Goal: Task Accomplishment & Management: Manage account settings

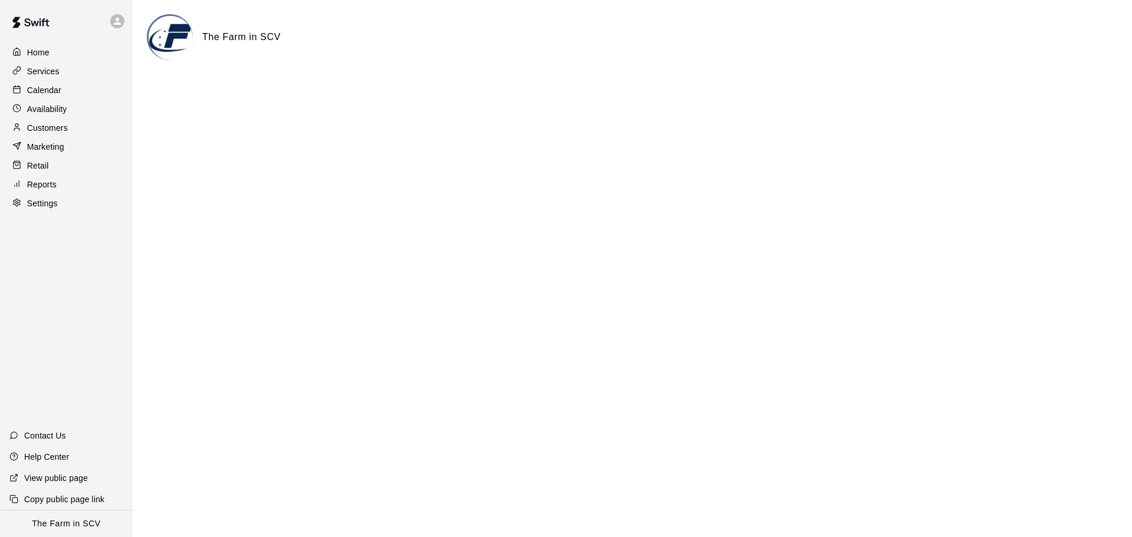
click at [45, 94] on p "Calendar" at bounding box center [44, 90] width 34 height 12
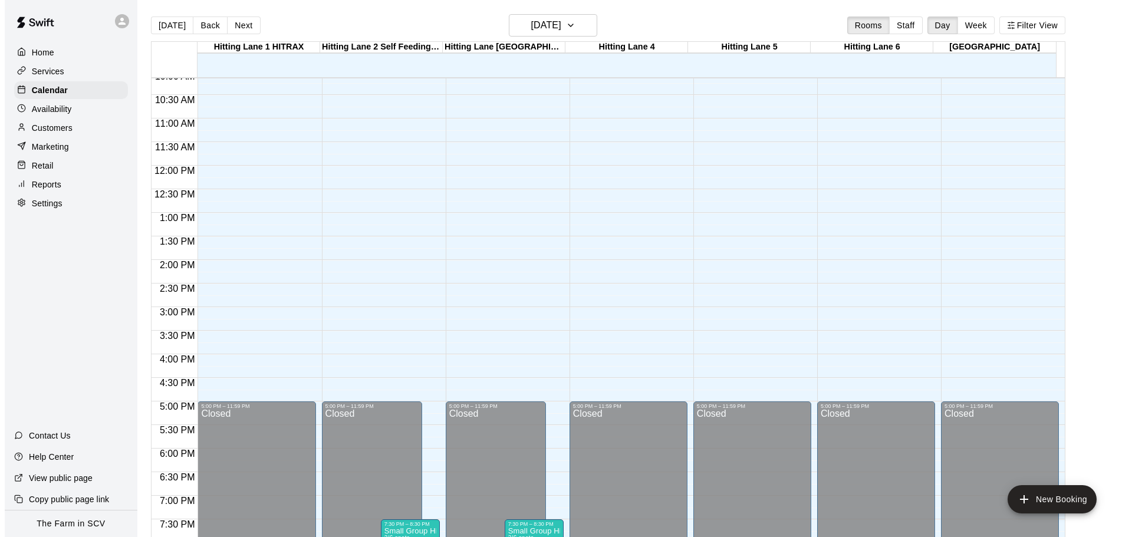
scroll to position [656, 0]
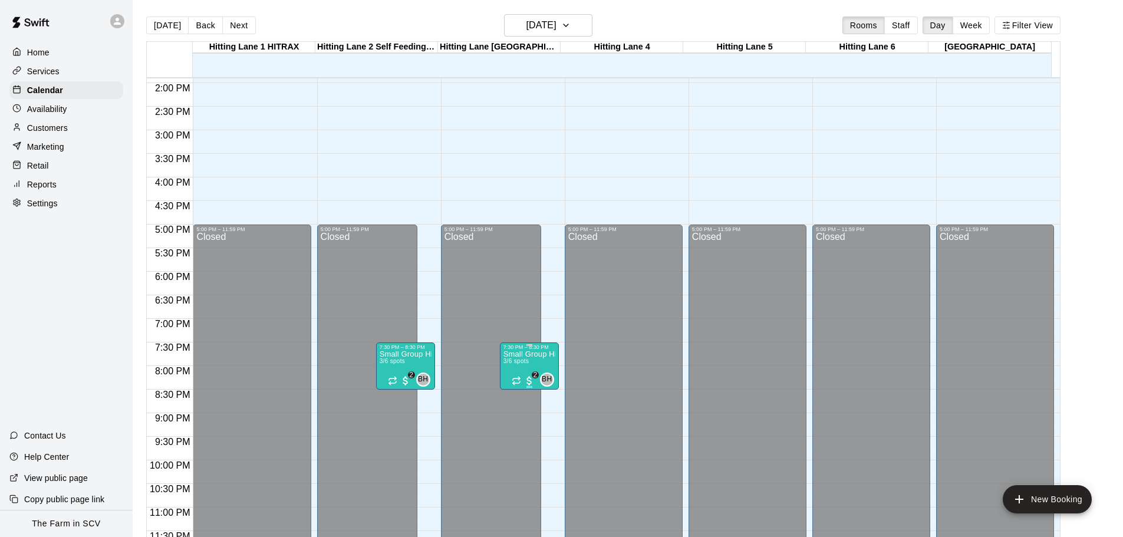
click at [528, 354] on p "Small Group Hitting Sessions (4–6 Players)" at bounding box center [530, 354] width 52 height 0
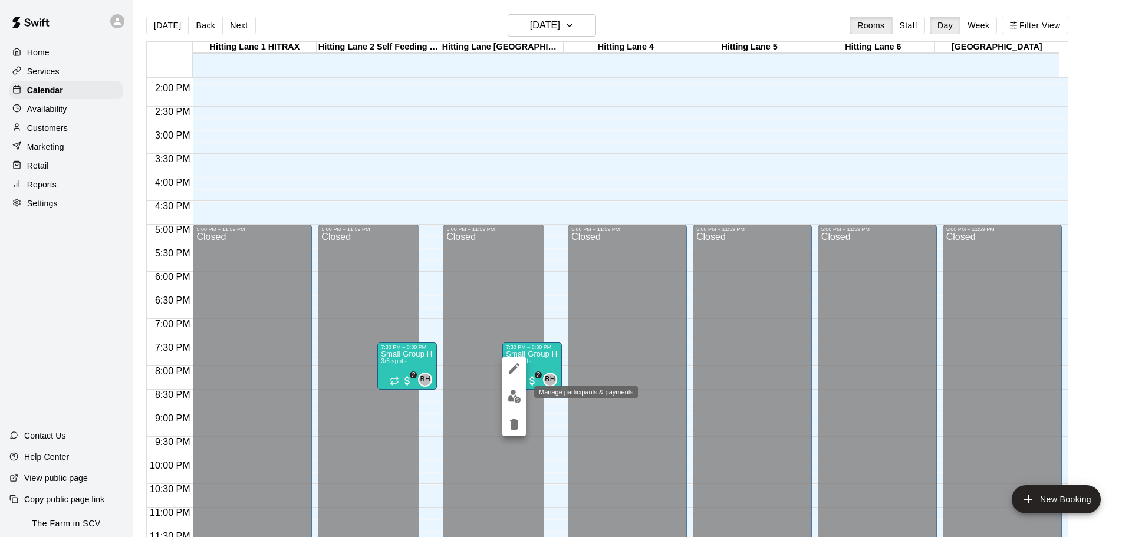
click at [517, 392] on img "edit" at bounding box center [515, 397] width 14 height 14
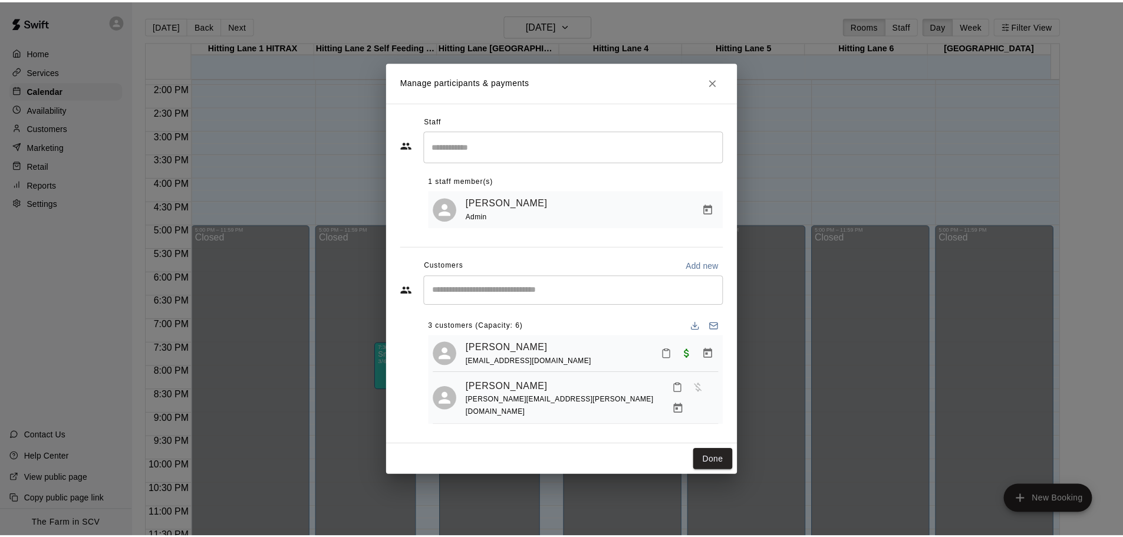
scroll to position [33, 0]
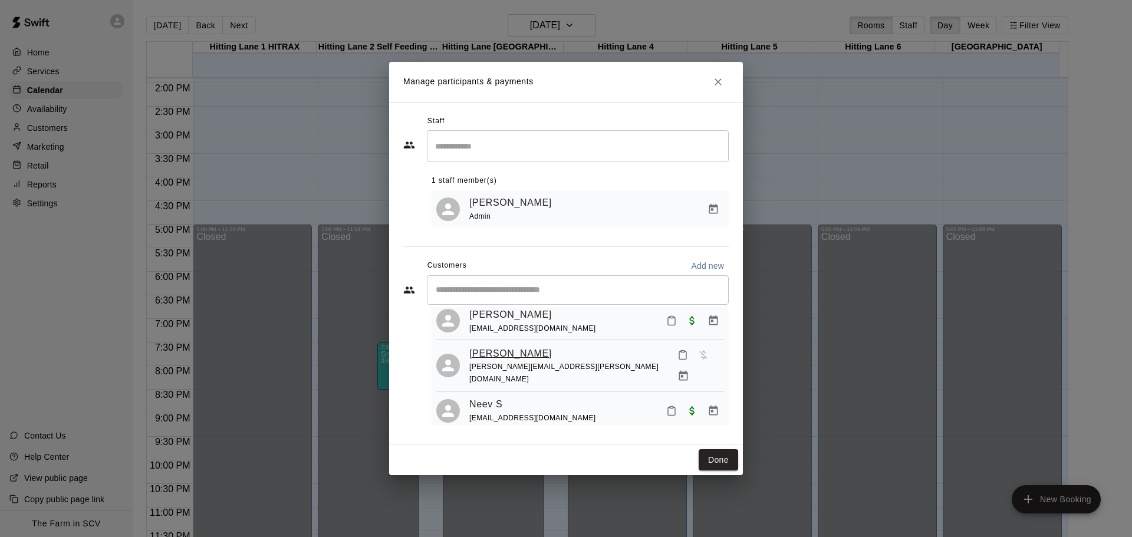
click at [487, 354] on link "[PERSON_NAME]" at bounding box center [510, 353] width 83 height 15
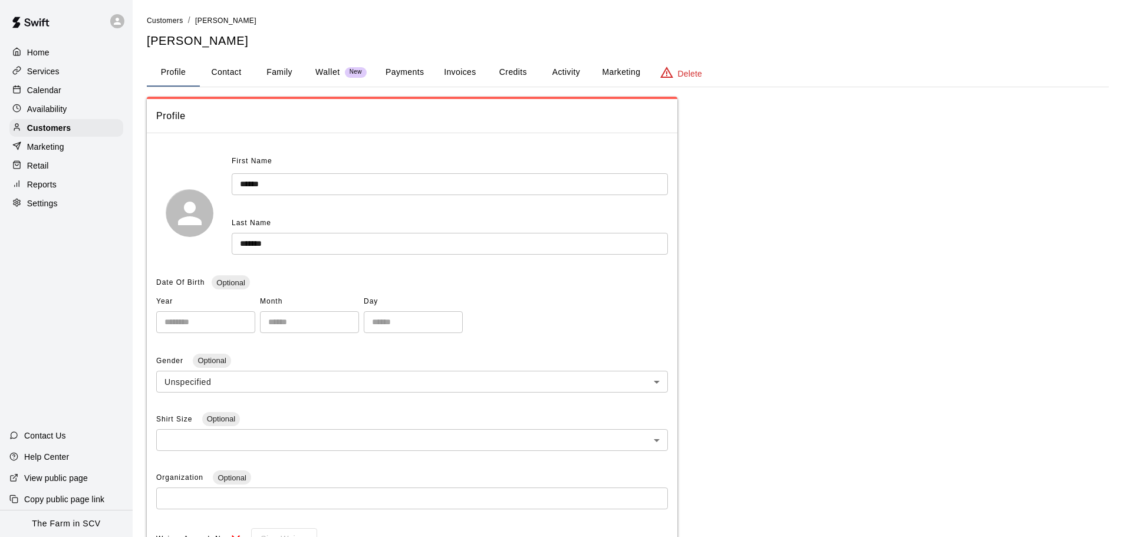
click at [232, 73] on button "Contact" at bounding box center [226, 72] width 53 height 28
select select "**"
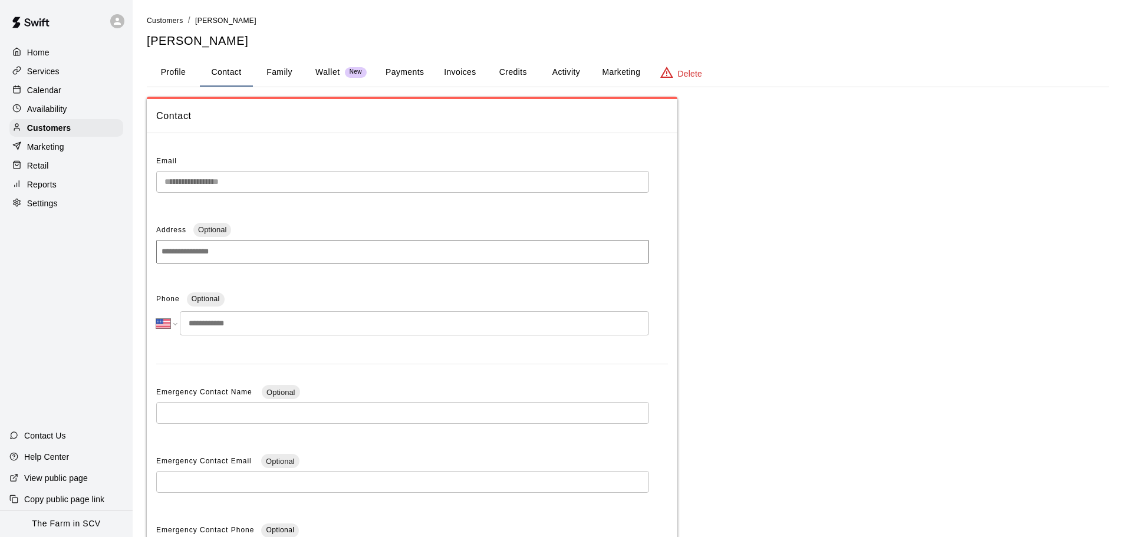
click at [684, 68] on p "Delete" at bounding box center [690, 74] width 24 height 12
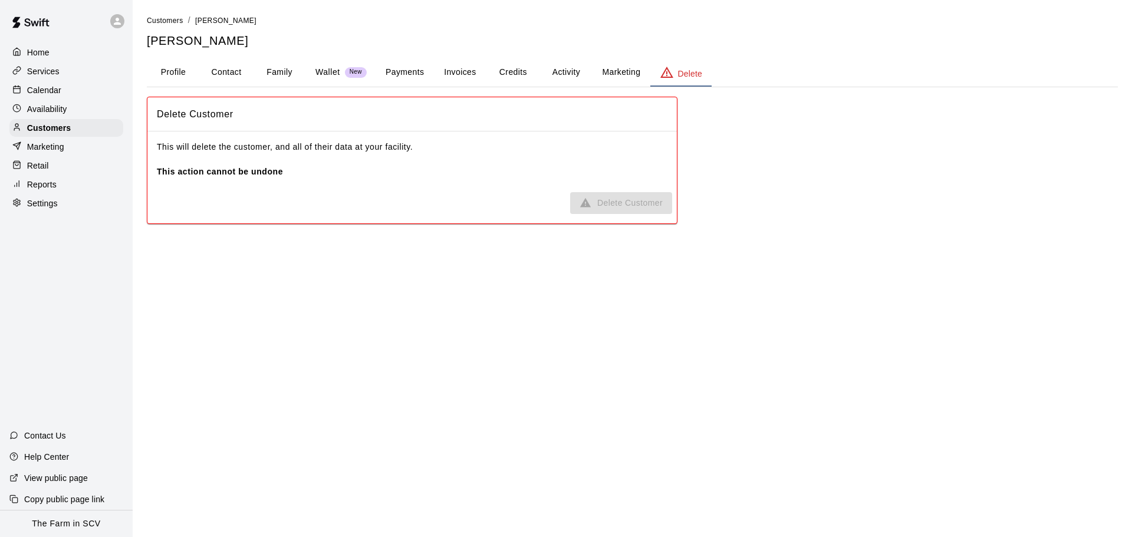
click at [621, 212] on span "Delete Customer" at bounding box center [621, 203] width 102 height 22
click at [228, 171] on b "This action cannot be undone" at bounding box center [220, 171] width 126 height 9
click at [596, 201] on span "Delete Customer" at bounding box center [621, 203] width 102 height 22
click at [591, 201] on span "Delete Customer" at bounding box center [621, 203] width 102 height 22
click at [695, 77] on p "Delete" at bounding box center [690, 74] width 24 height 12
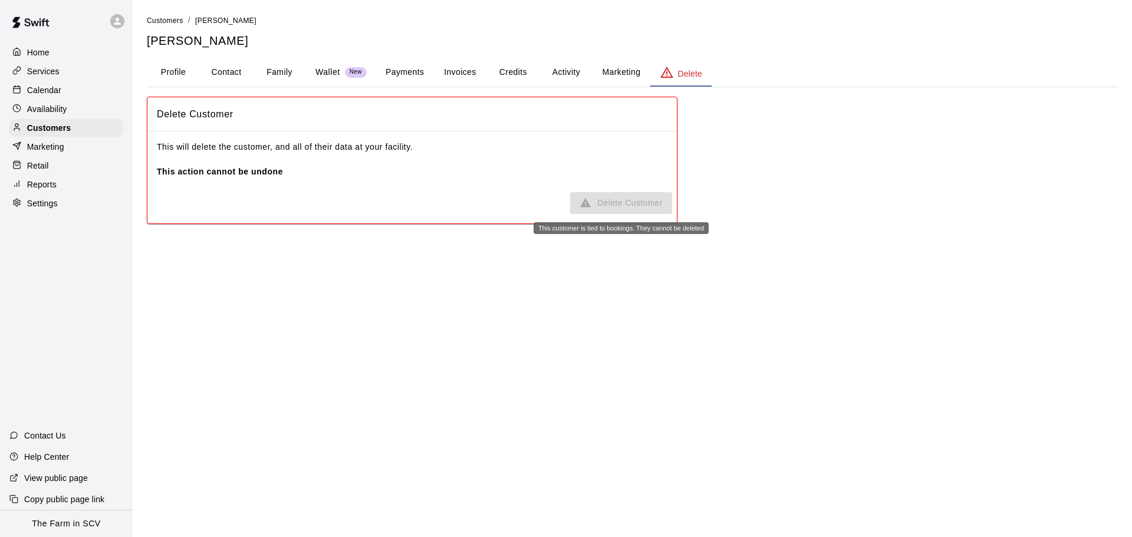
drag, startPoint x: 553, startPoint y: 218, endPoint x: 592, endPoint y: 203, distance: 42.2
click at [561, 215] on div "Delete Customer" at bounding box center [412, 203] width 530 height 31
click at [597, 201] on span "Delete Customer" at bounding box center [621, 203] width 102 height 22
click at [597, 200] on span "Delete Customer" at bounding box center [621, 203] width 102 height 22
click at [177, 69] on button "Profile" at bounding box center [173, 72] width 53 height 28
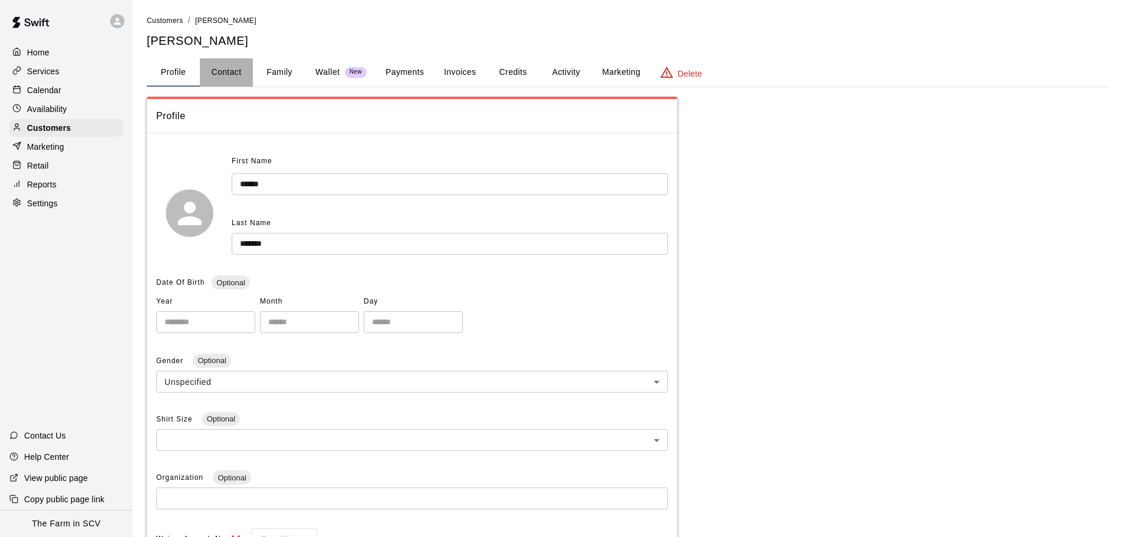
click at [215, 67] on button "Contact" at bounding box center [226, 72] width 53 height 28
select select "**"
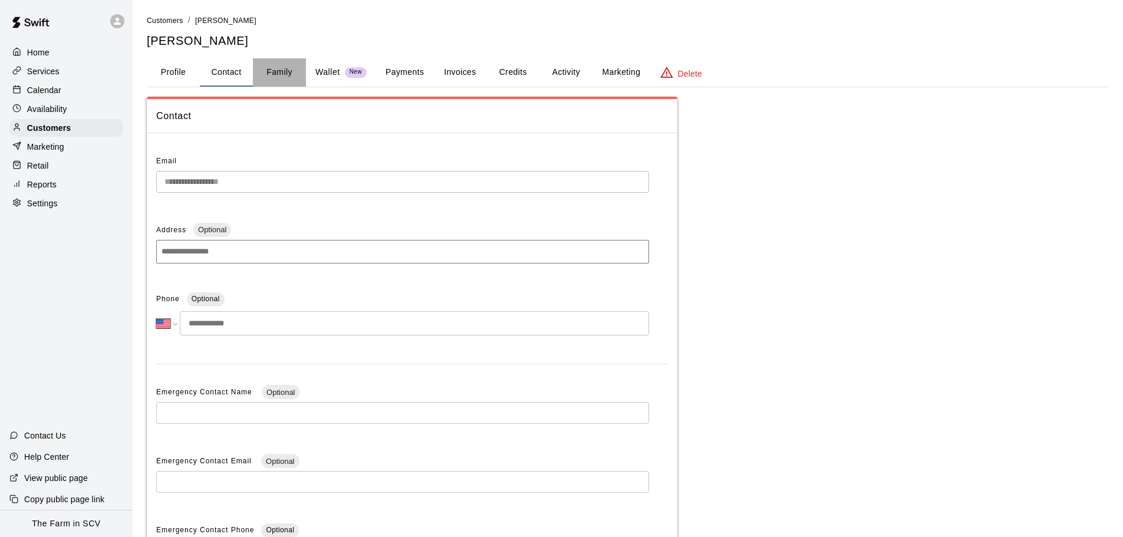
click at [285, 69] on button "Family" at bounding box center [279, 72] width 53 height 28
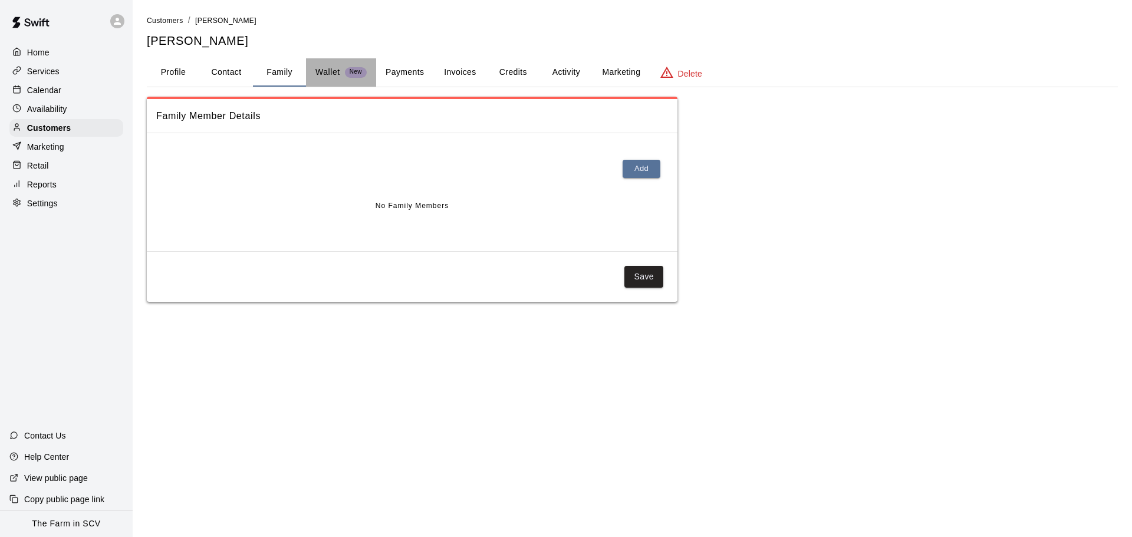
click at [336, 65] on button "Wallet New" at bounding box center [341, 72] width 70 height 28
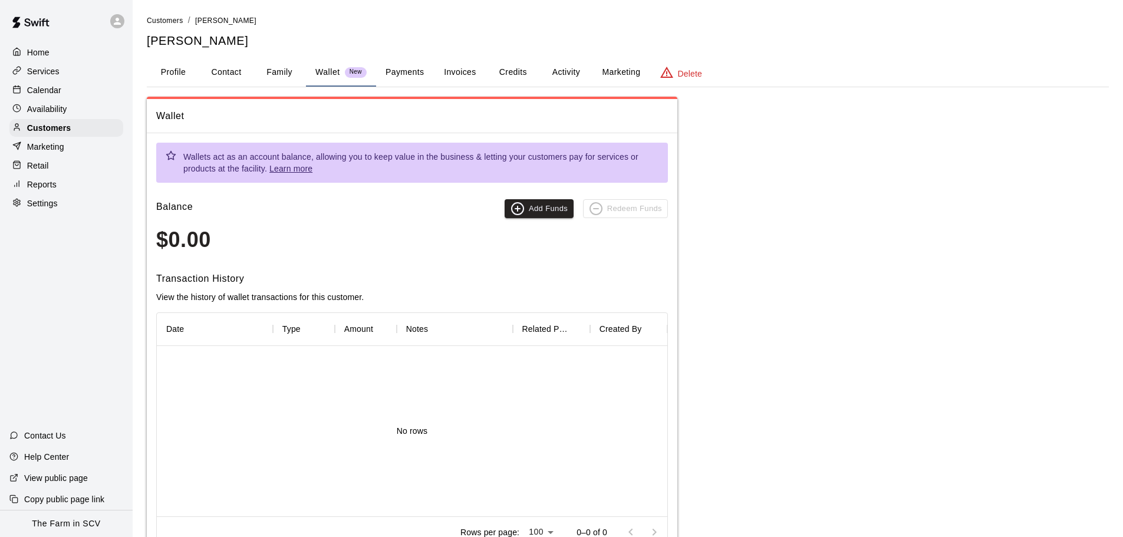
click at [379, 66] on button "Payments" at bounding box center [404, 72] width 57 height 28
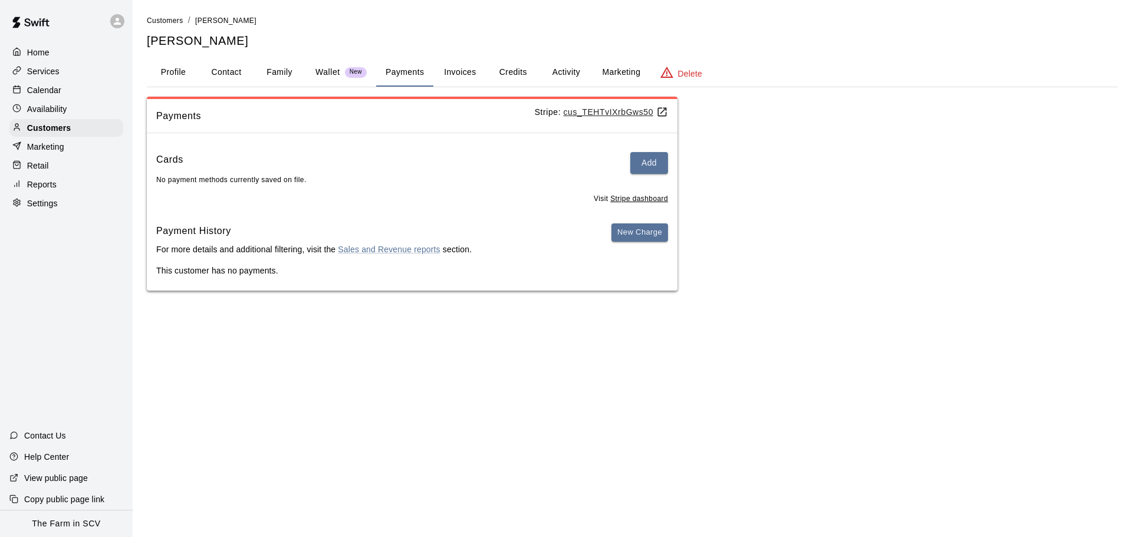
click at [485, 71] on button "Invoices" at bounding box center [459, 72] width 53 height 28
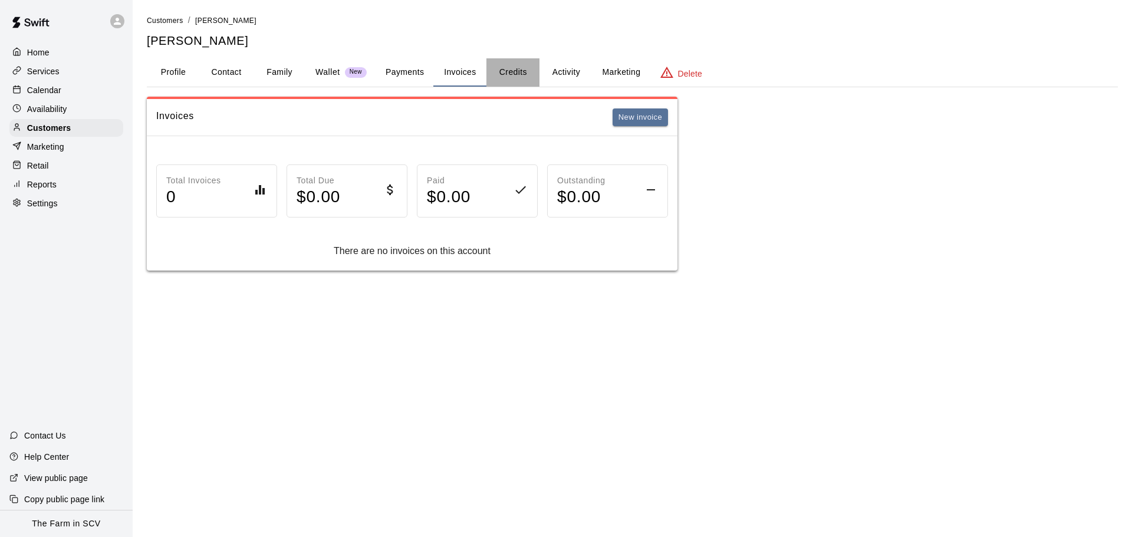
click at [507, 69] on button "Credits" at bounding box center [513, 72] width 53 height 28
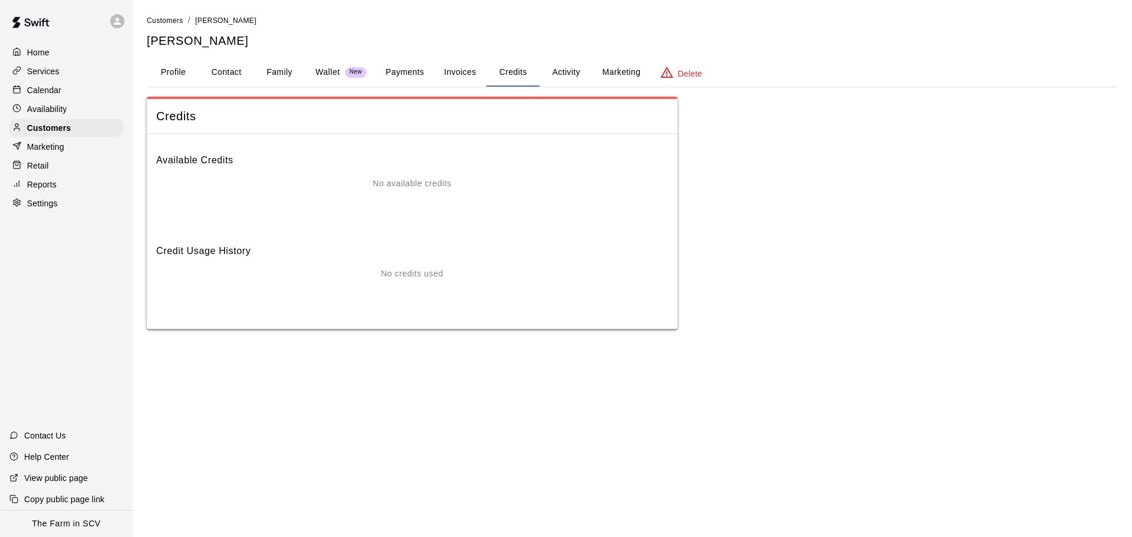
click at [560, 71] on button "Activity" at bounding box center [566, 72] width 53 height 28
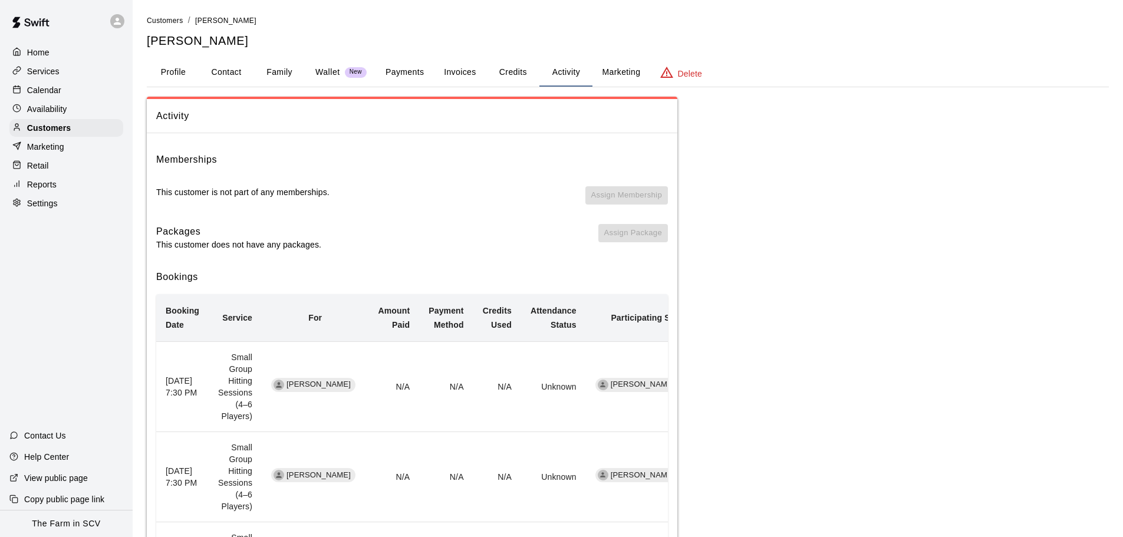
drag, startPoint x: 596, startPoint y: 69, endPoint x: 650, endPoint y: 71, distance: 53.7
click at [602, 68] on button "Marketing" at bounding box center [621, 72] width 57 height 28
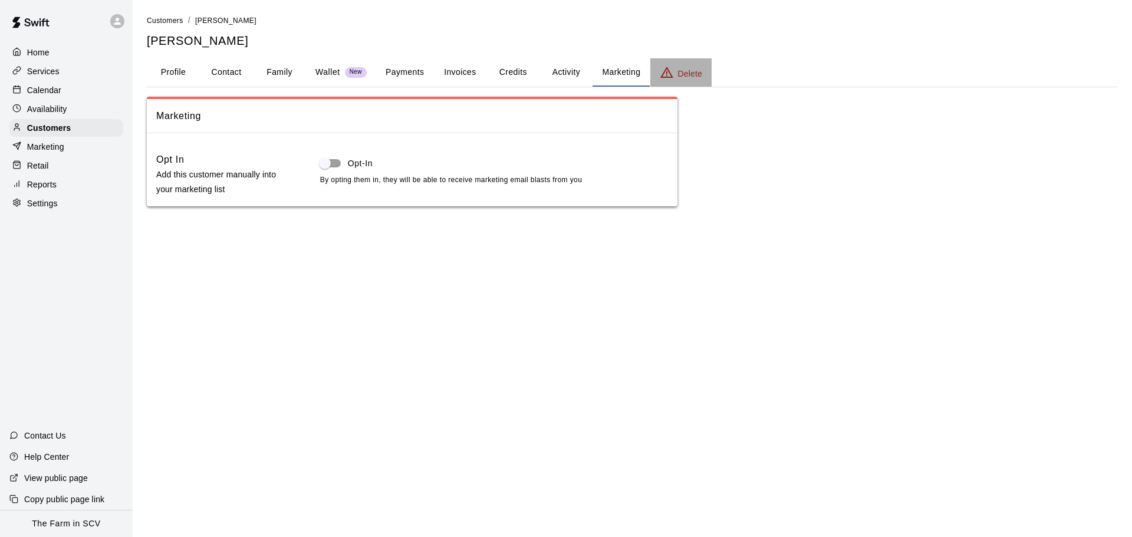
click at [698, 77] on p "Delete" at bounding box center [690, 74] width 24 height 12
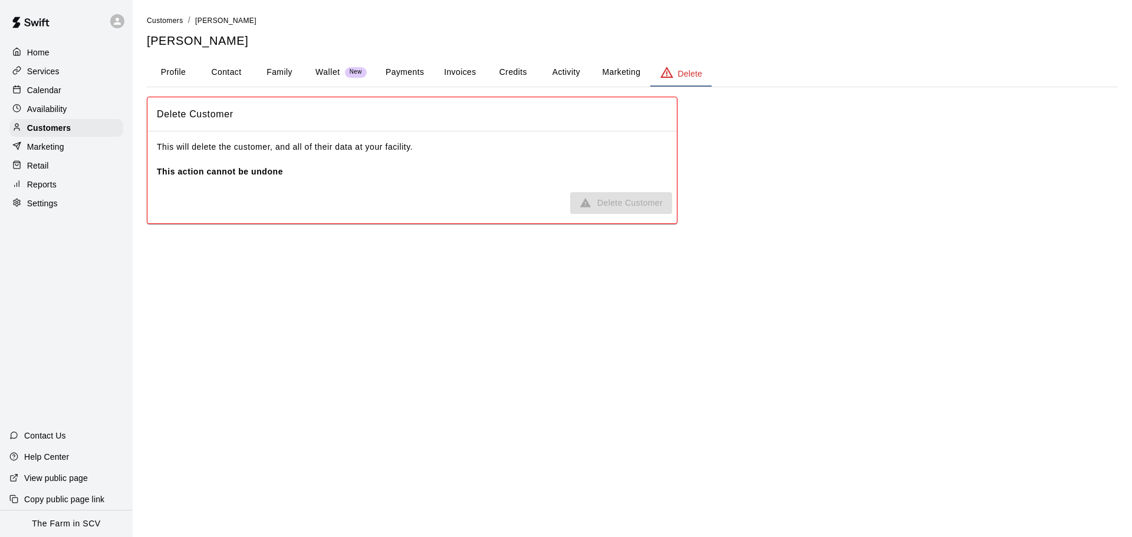
click at [628, 78] on button "Marketing" at bounding box center [621, 72] width 57 height 28
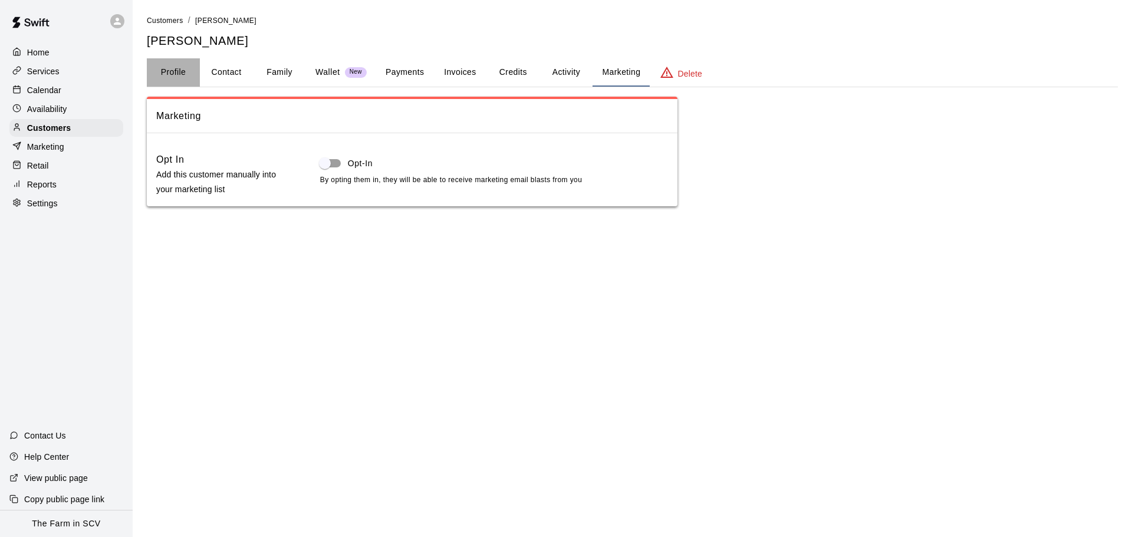
click at [170, 75] on button "Profile" at bounding box center [173, 72] width 53 height 28
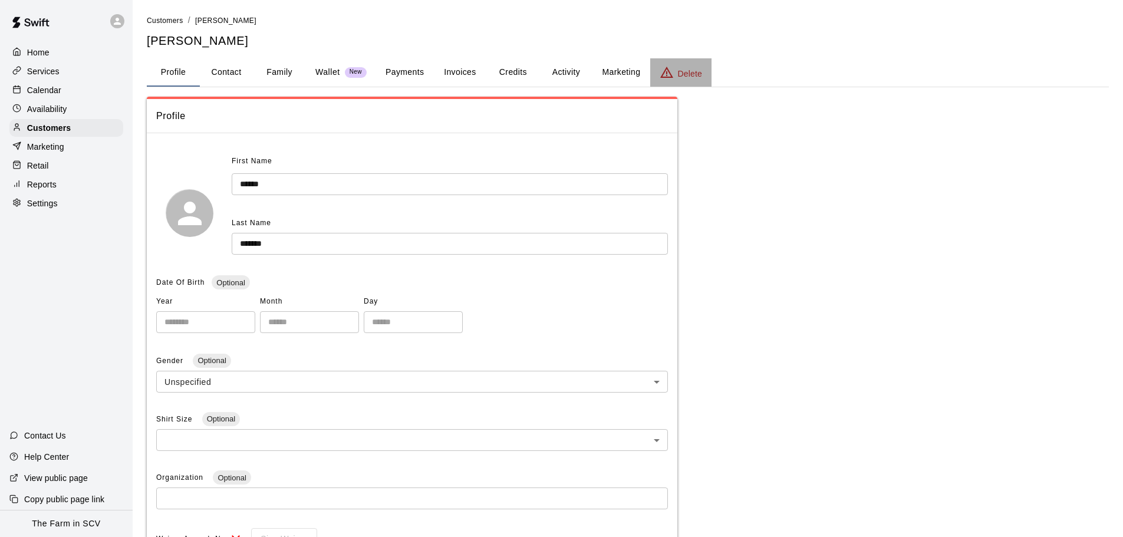
click at [661, 69] on icon "basic tabs example" at bounding box center [667, 72] width 14 height 14
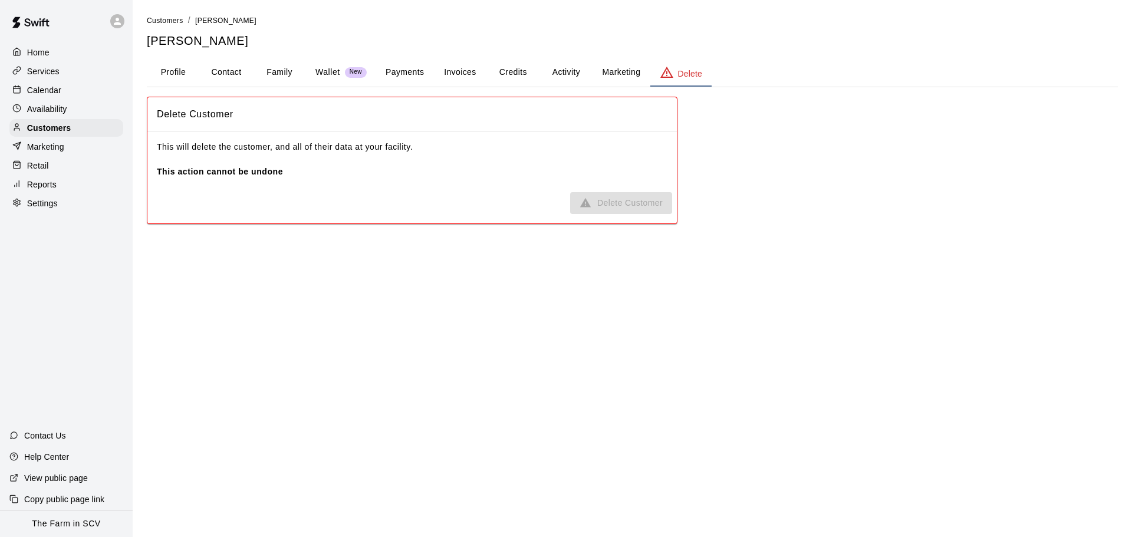
click at [219, 179] on div "This will delete the customer, and all of their data at your facility. This act…" at bounding box center [412, 160] width 530 height 56
click at [576, 200] on span "Delete Customer" at bounding box center [621, 203] width 102 height 22
click at [589, 199] on span "Delete Customer" at bounding box center [621, 203] width 102 height 22
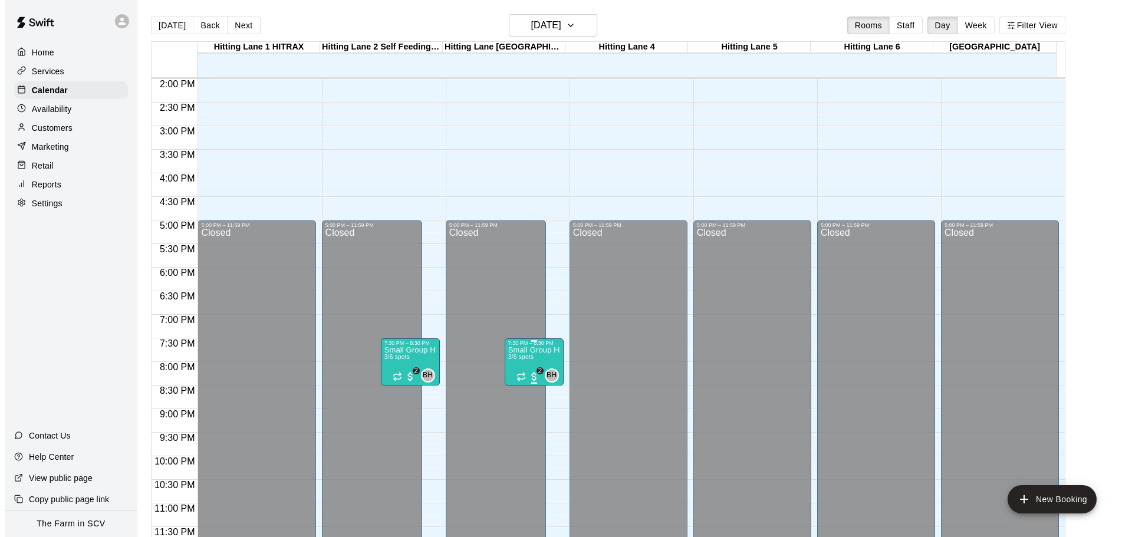
scroll to position [661, 0]
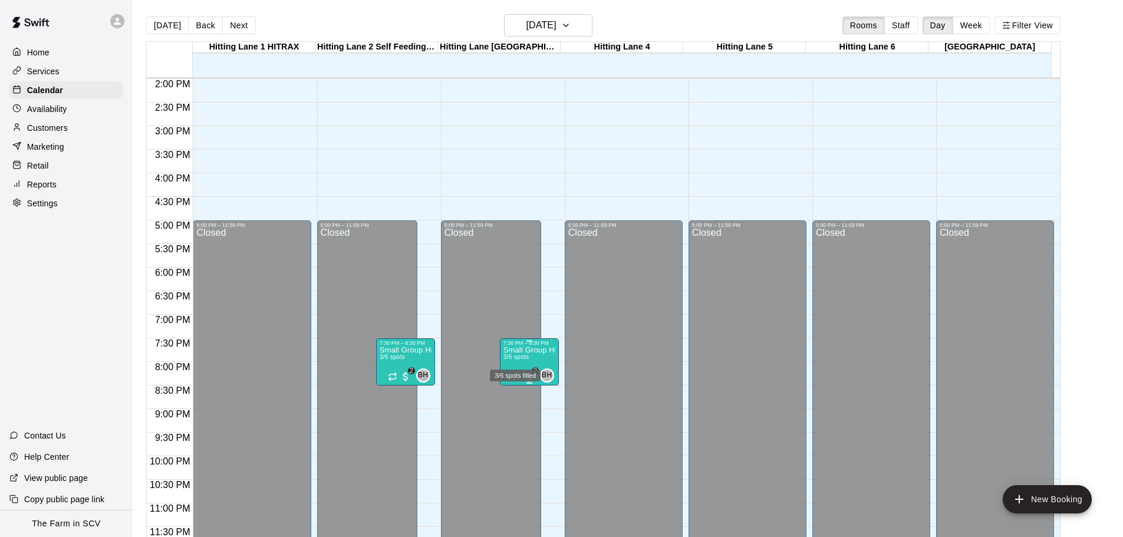
click at [527, 362] on div "3/6 spots filled" at bounding box center [515, 372] width 53 height 21
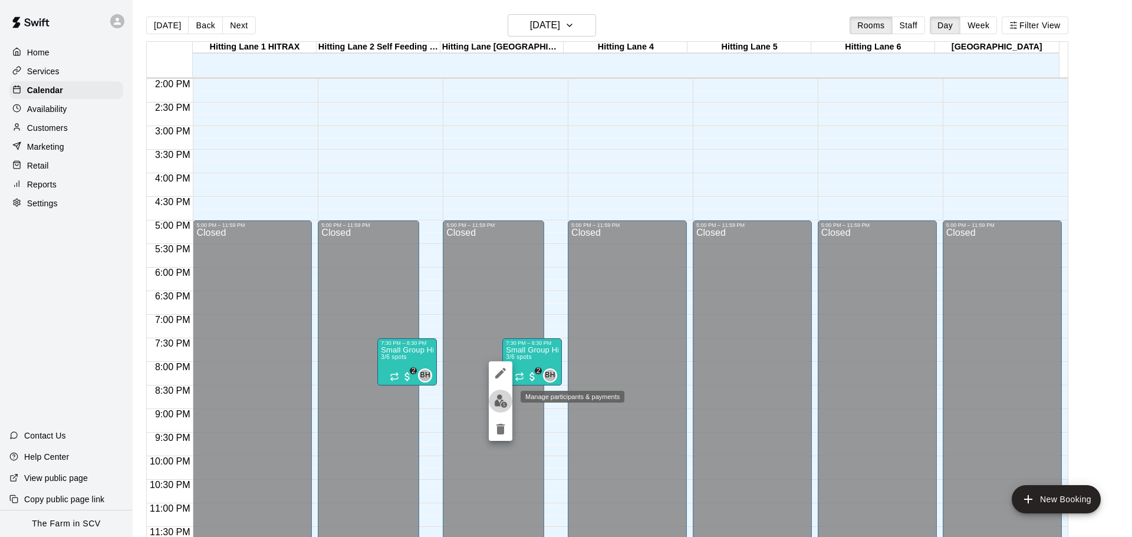
click at [502, 397] on img "edit" at bounding box center [501, 402] width 14 height 14
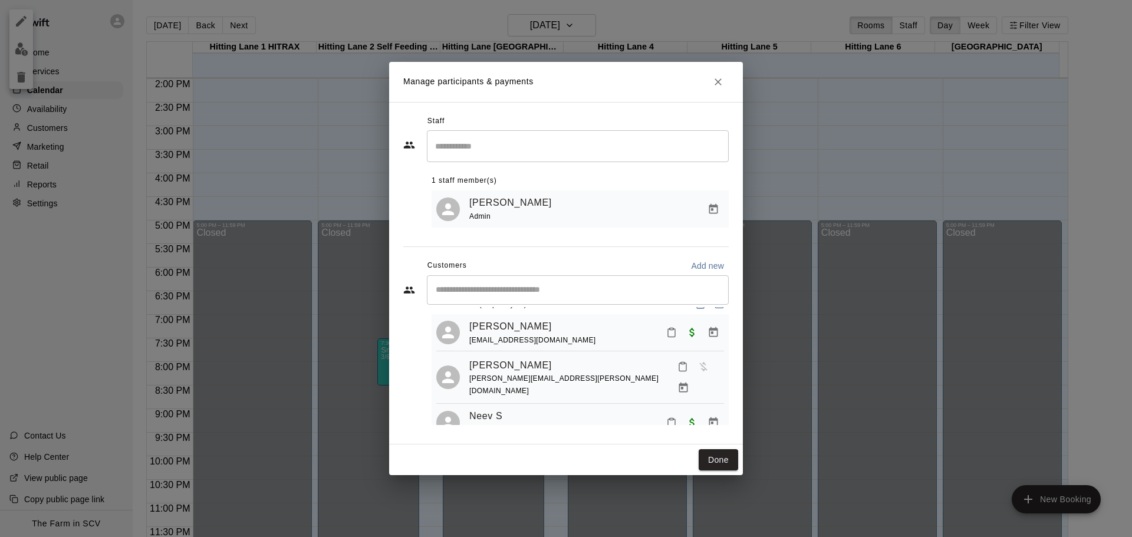
scroll to position [33, 0]
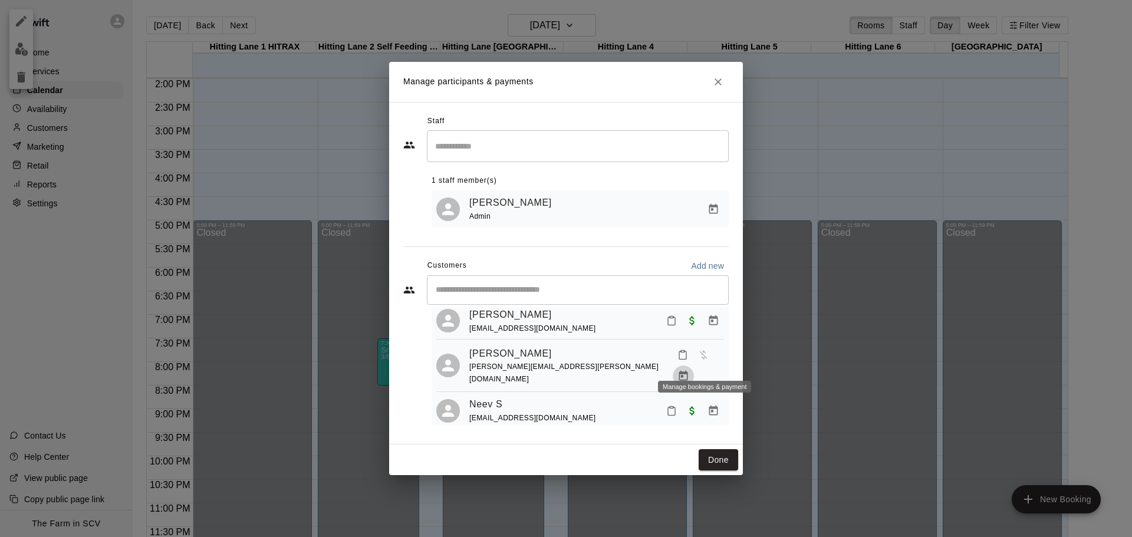
click at [689, 370] on icon "Manage bookings & payment" at bounding box center [684, 376] width 12 height 12
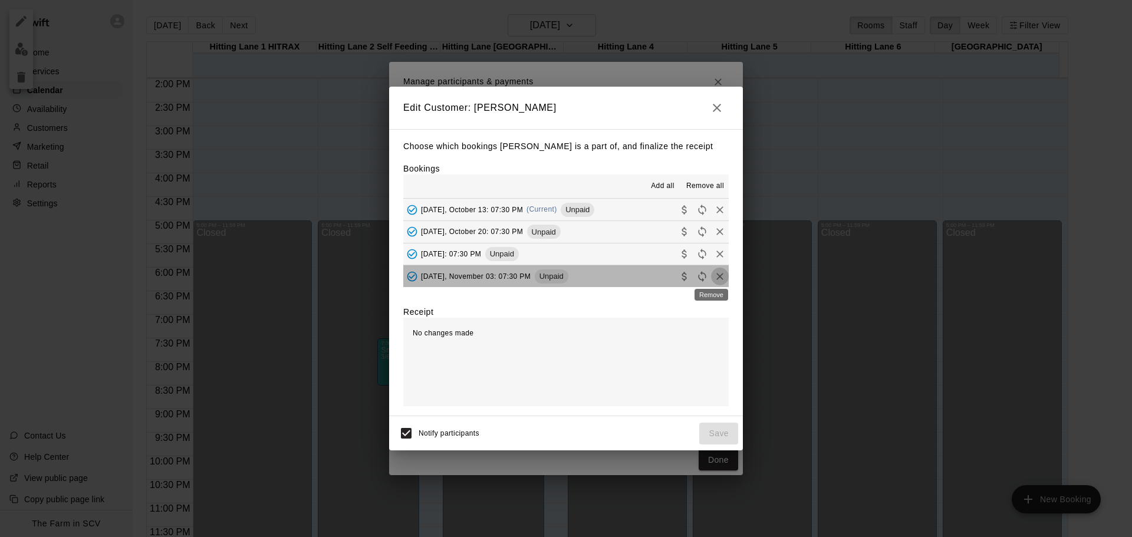
click at [714, 276] on icon "Remove" at bounding box center [720, 277] width 12 height 12
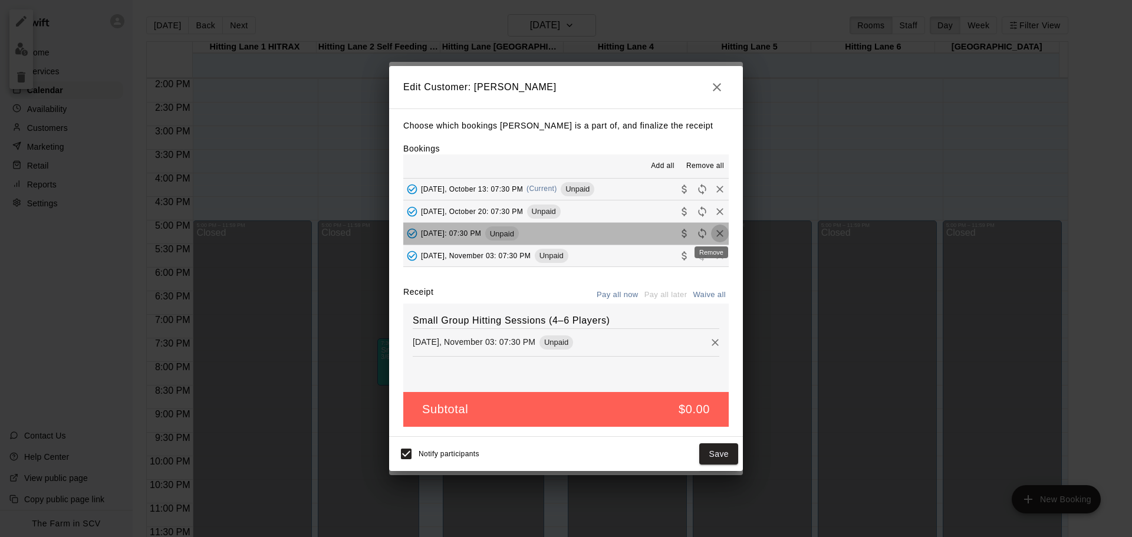
click at [714, 234] on icon "Remove" at bounding box center [720, 234] width 12 height 12
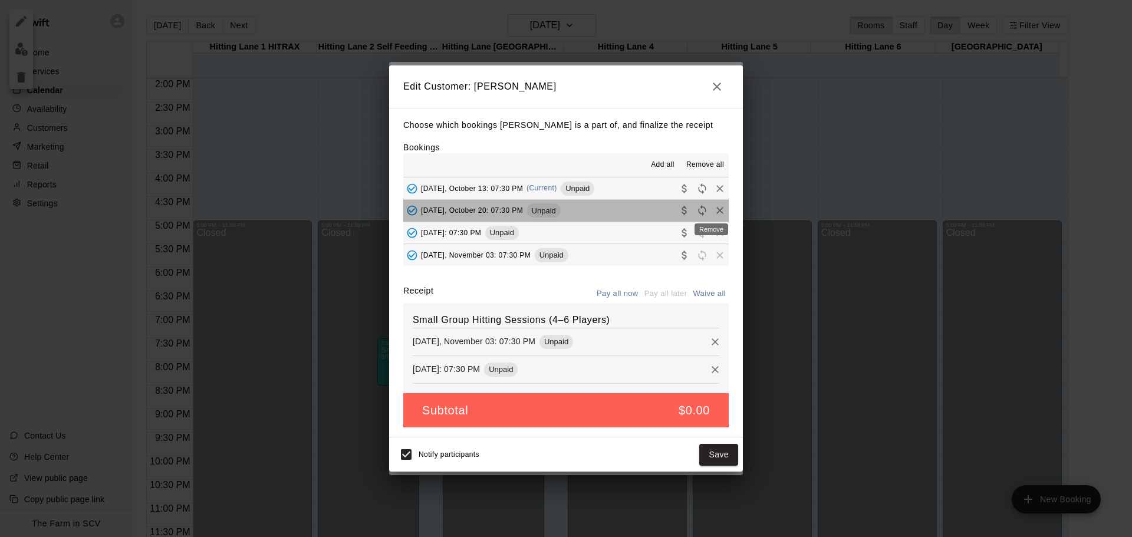
click at [714, 215] on div "Remove" at bounding box center [712, 225] width 36 height 21
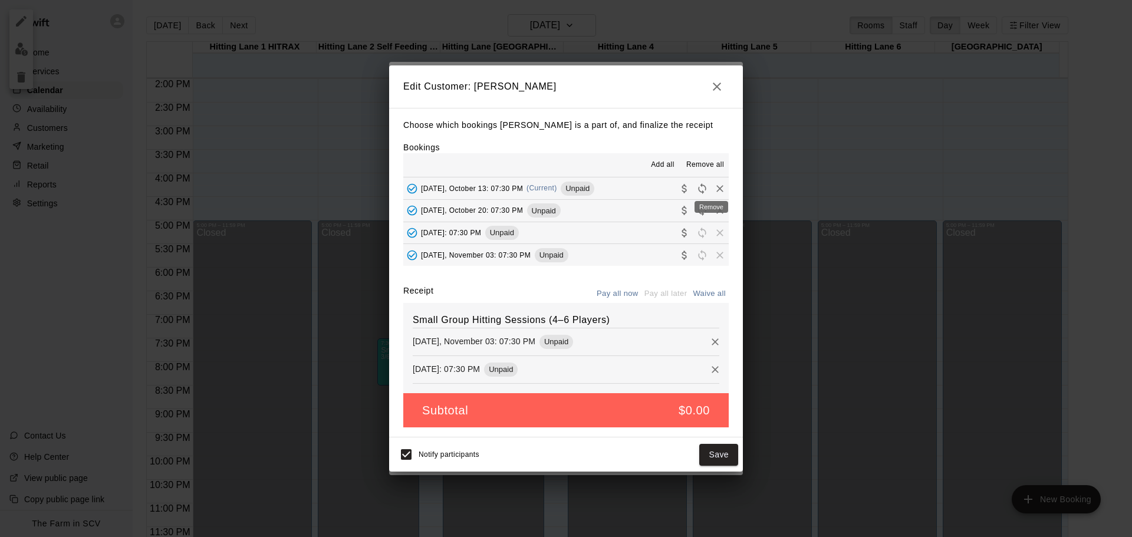
click at [717, 188] on icon "Remove" at bounding box center [720, 188] width 7 height 7
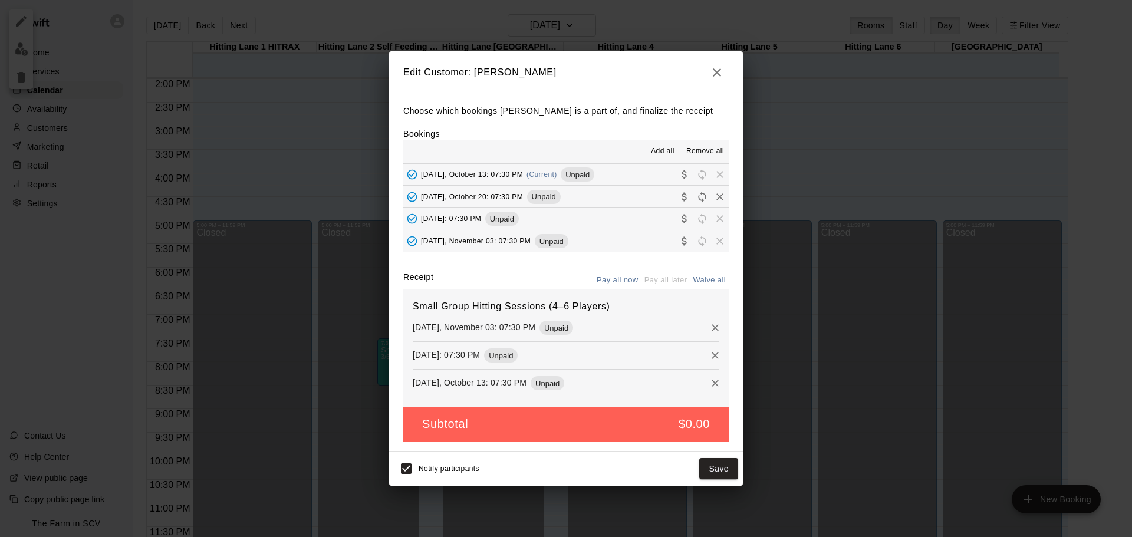
click at [724, 467] on button "Save" at bounding box center [718, 469] width 39 height 22
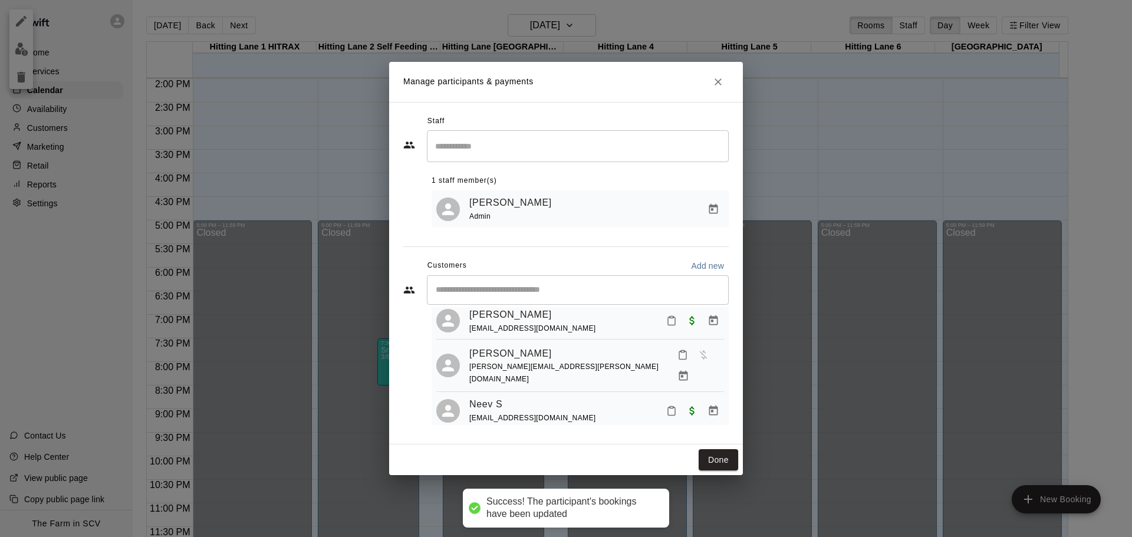
scroll to position [0, 0]
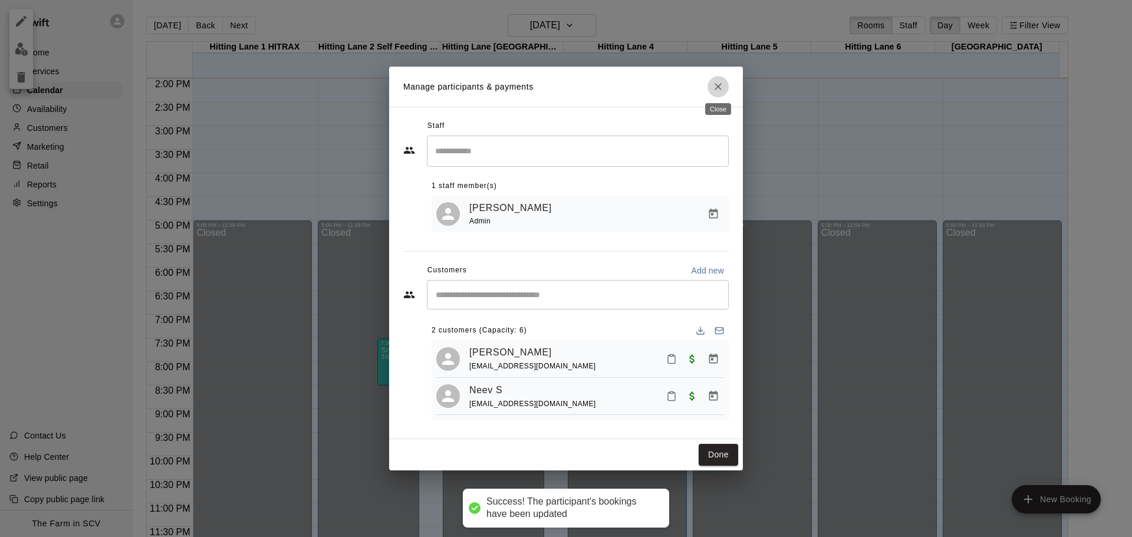
click at [716, 83] on icon "Close" at bounding box center [718, 87] width 12 height 12
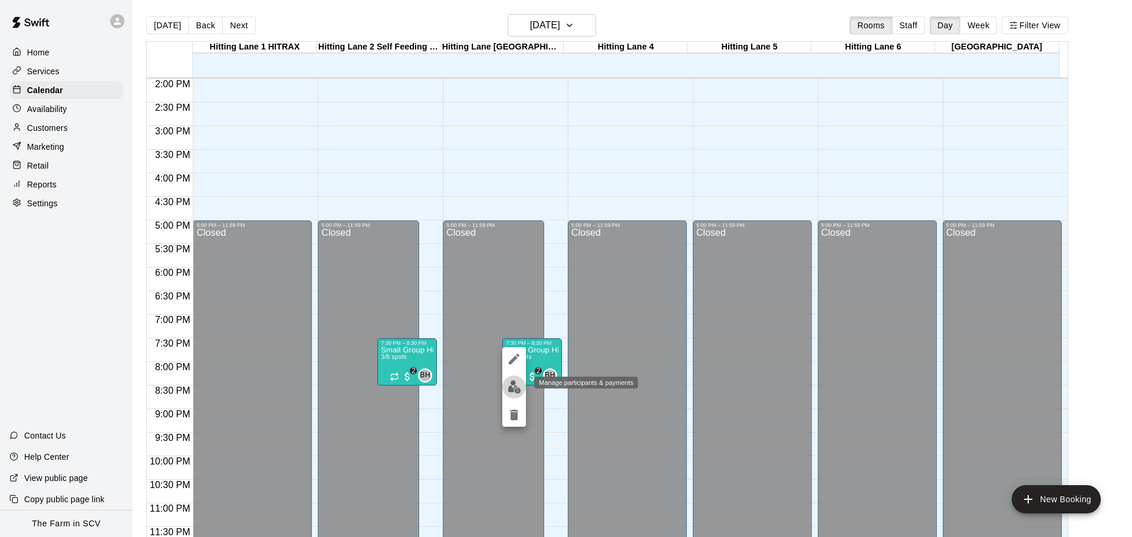
click at [511, 386] on img "edit" at bounding box center [515, 387] width 14 height 14
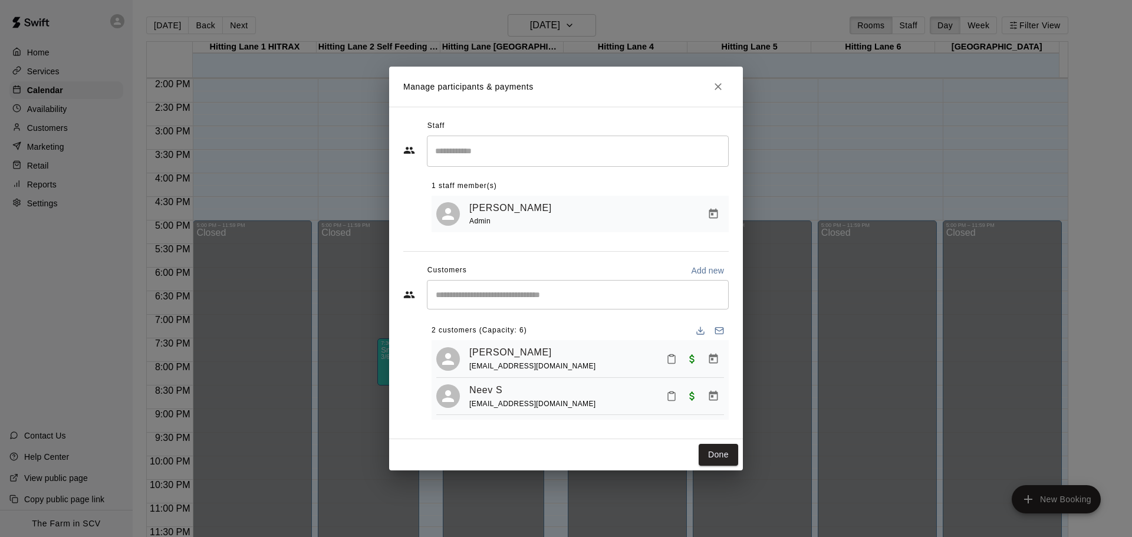
click at [705, 269] on p "Add new" at bounding box center [707, 271] width 33 height 12
select select "**"
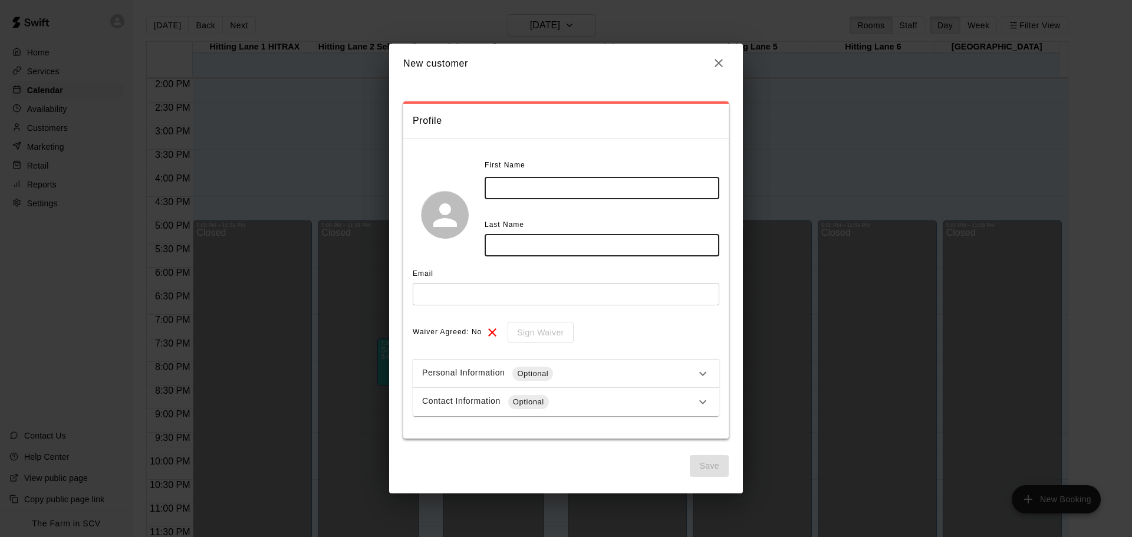
click at [538, 194] on input "text" at bounding box center [602, 188] width 235 height 22
type input "*****"
click at [545, 248] on input "text" at bounding box center [602, 245] width 235 height 22
type input "******"
click at [514, 311] on div "Email ​" at bounding box center [566, 289] width 307 height 49
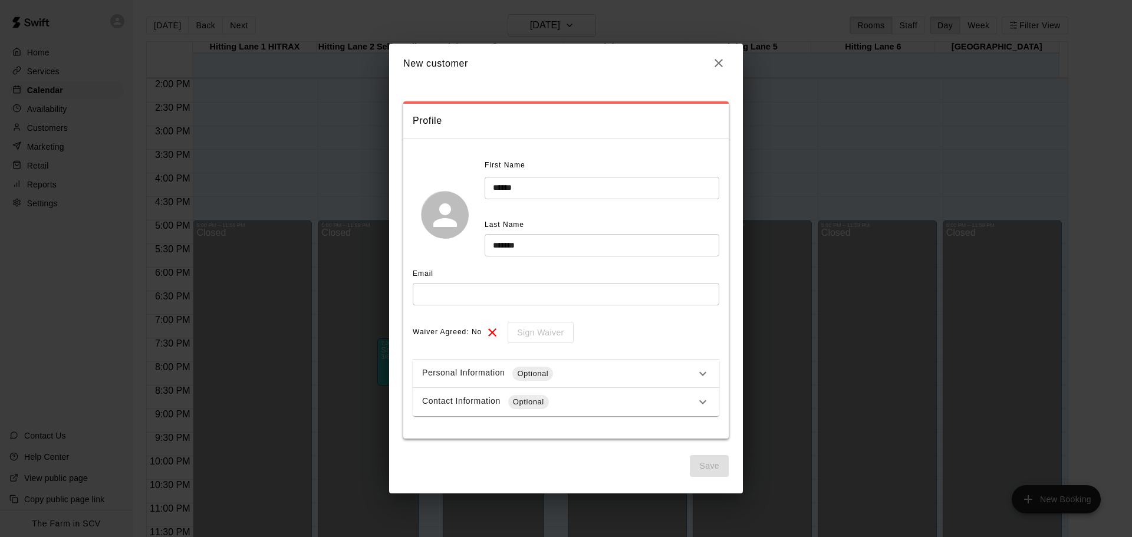
click at [507, 288] on input "text" at bounding box center [566, 294] width 307 height 22
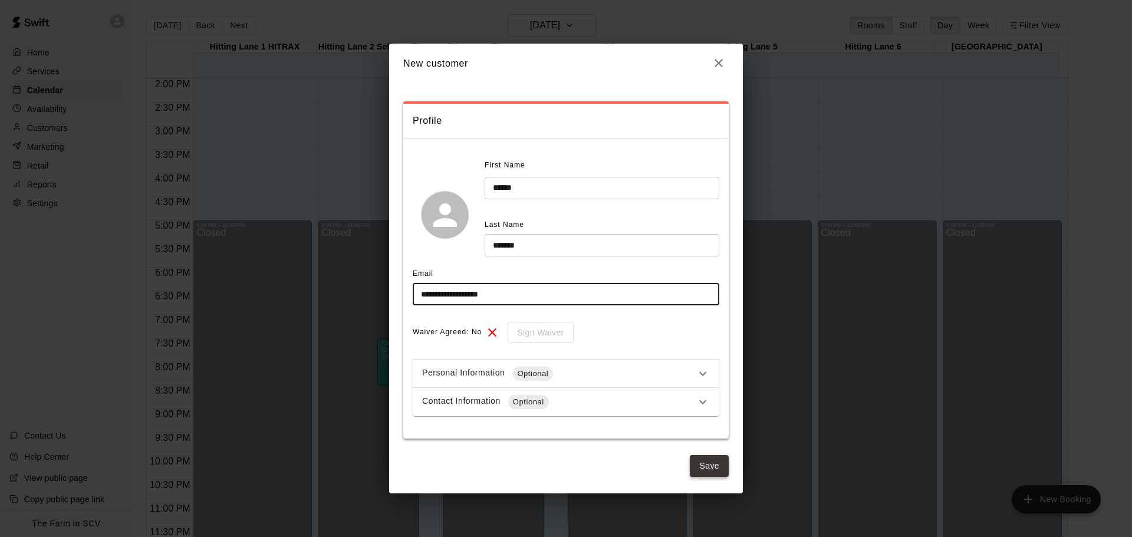
type input "**********"
click at [715, 462] on button "Save" at bounding box center [709, 466] width 39 height 22
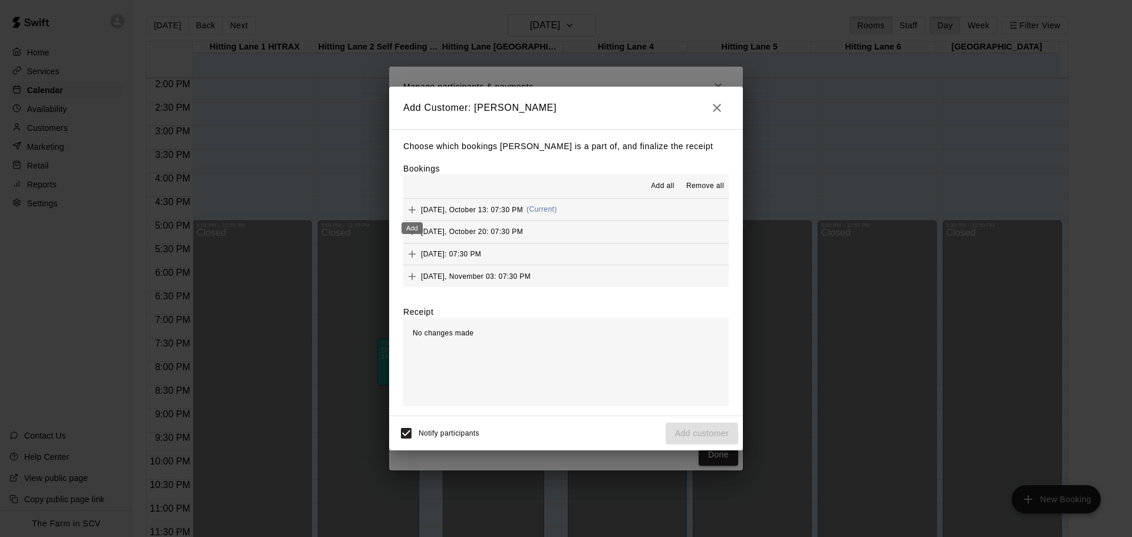
click at [403, 211] on button "Add" at bounding box center [412, 210] width 18 height 18
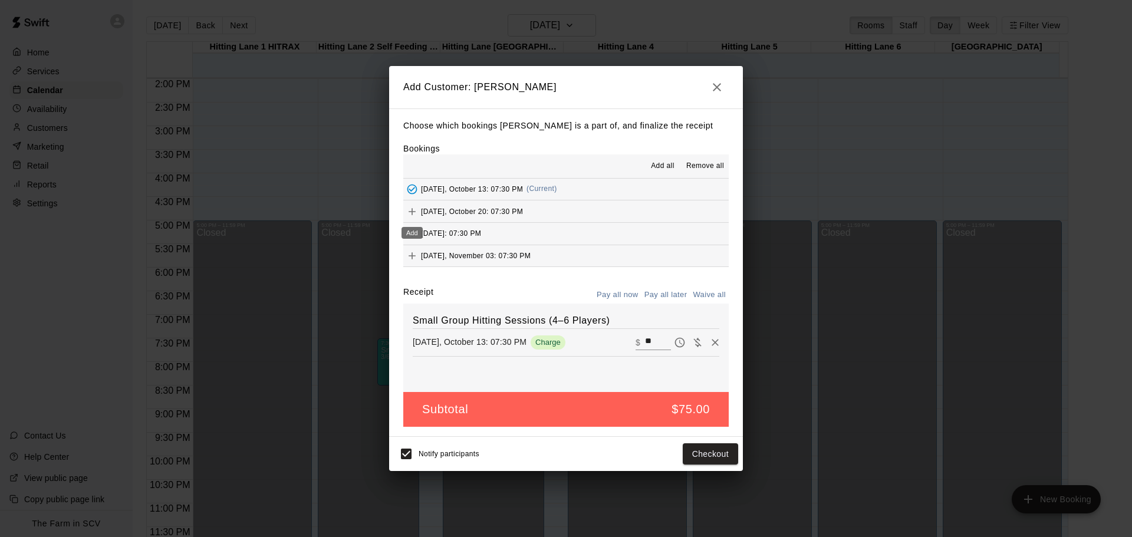
click at [410, 210] on icon "Add" at bounding box center [412, 212] width 12 height 12
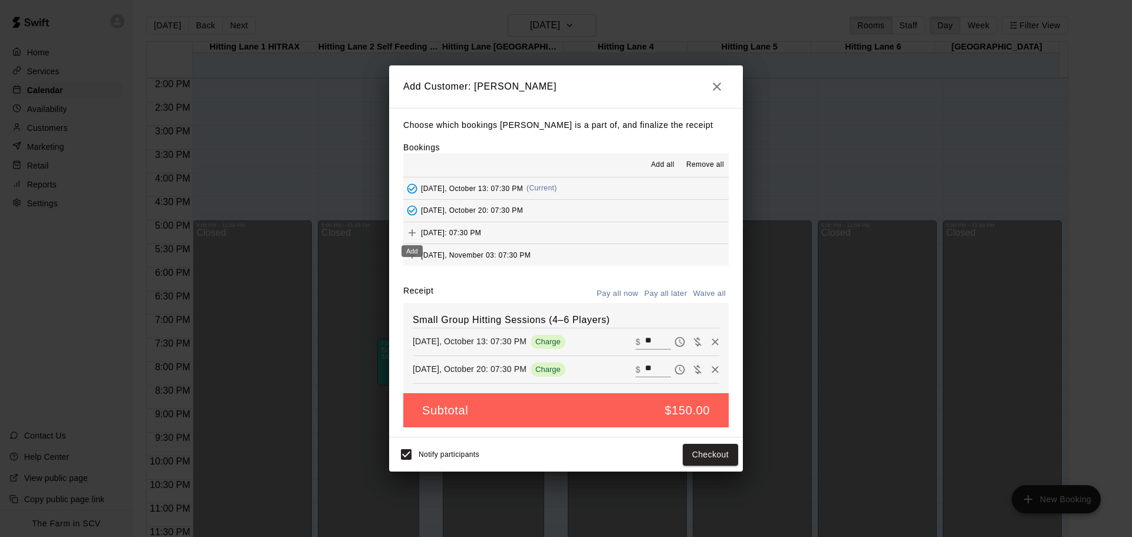
click at [410, 236] on icon "Add" at bounding box center [412, 233] width 12 height 12
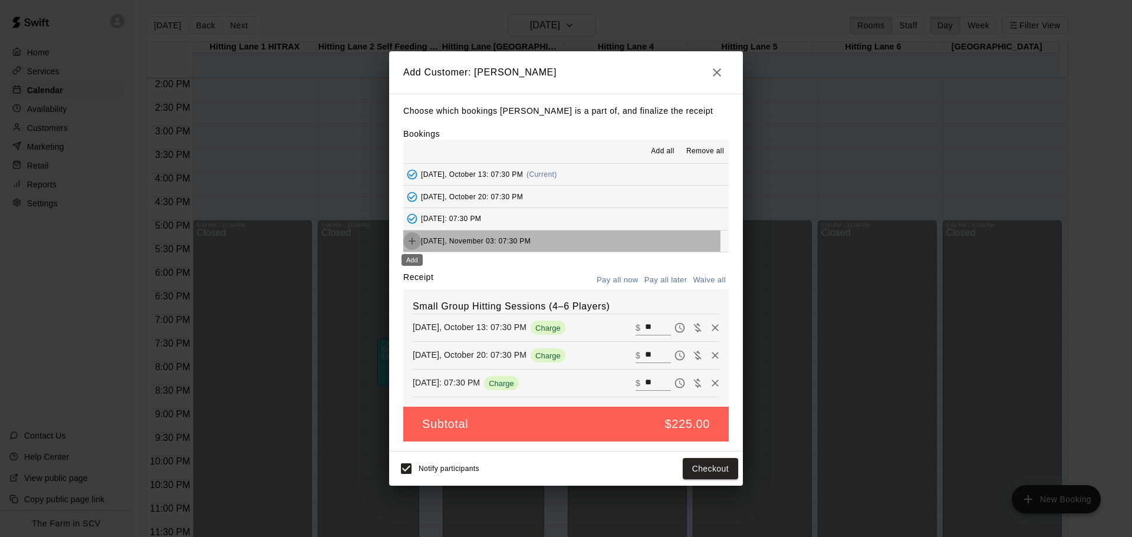
click at [410, 241] on icon "Add" at bounding box center [412, 241] width 12 height 12
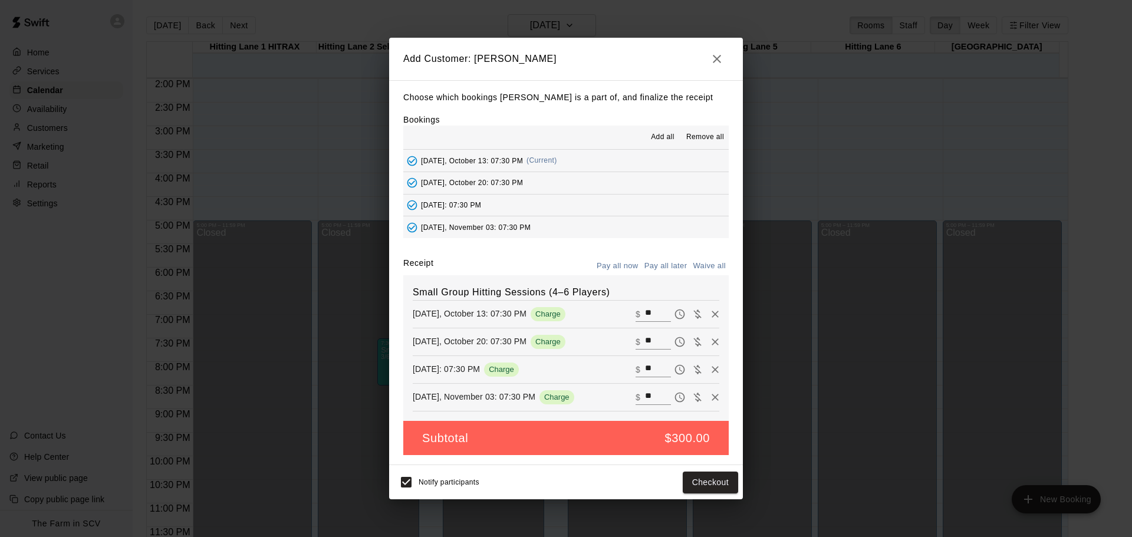
click at [651, 313] on input "**" at bounding box center [658, 314] width 26 height 15
type input "*"
type input "**"
click at [651, 339] on input "**" at bounding box center [658, 341] width 26 height 15
type input "*"
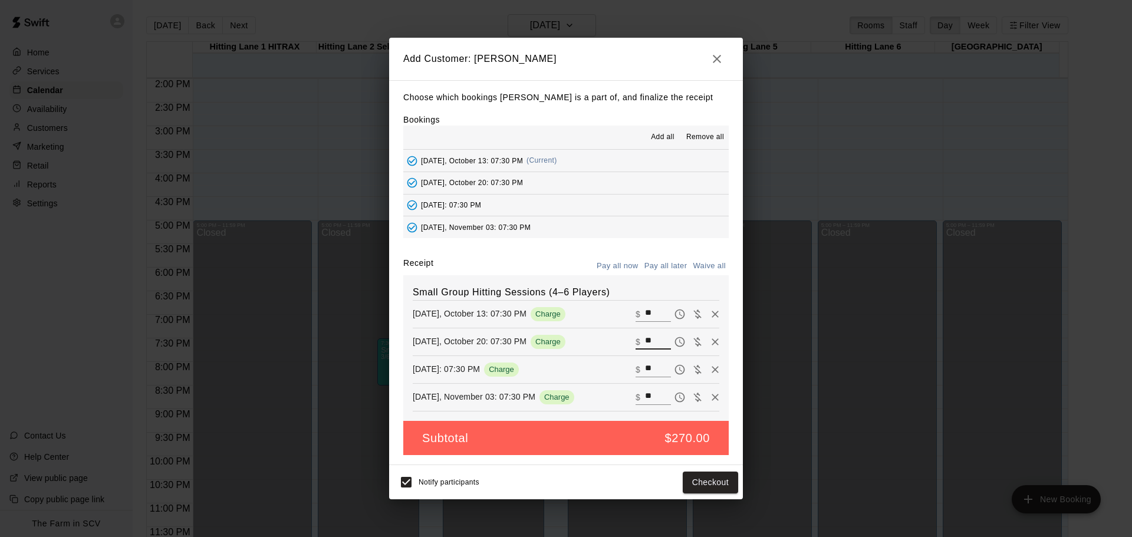
type input "**"
click at [651, 375] on input "**" at bounding box center [658, 369] width 26 height 15
type input "*"
type input "**"
click at [648, 398] on input "**" at bounding box center [658, 397] width 26 height 15
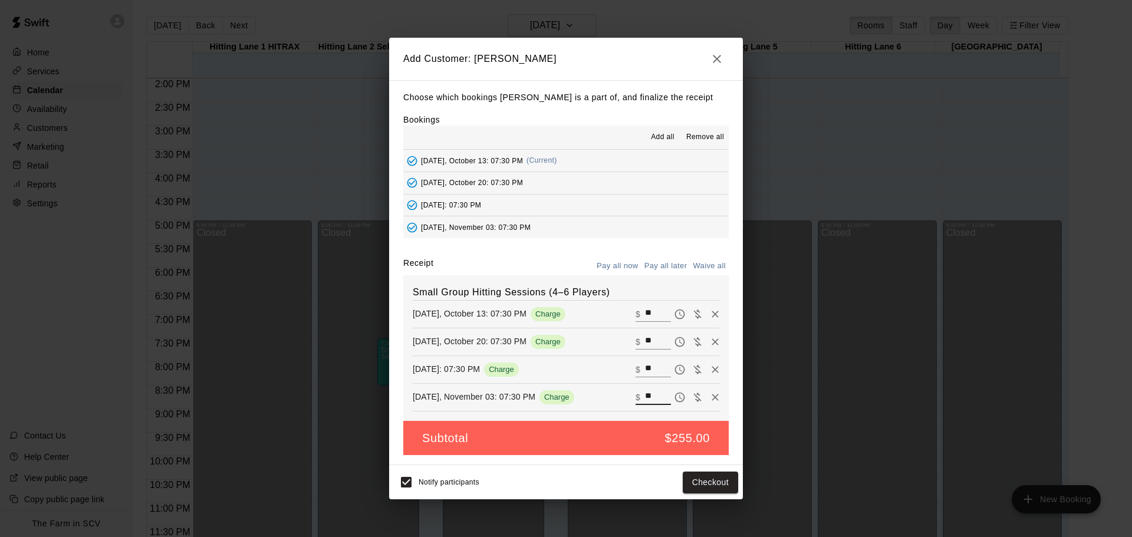
type input "*"
type input "**"
click at [692, 310] on icon "Waive payment" at bounding box center [698, 314] width 12 height 12
type input "*"
click at [692, 339] on icon "Waive payment" at bounding box center [698, 342] width 12 height 12
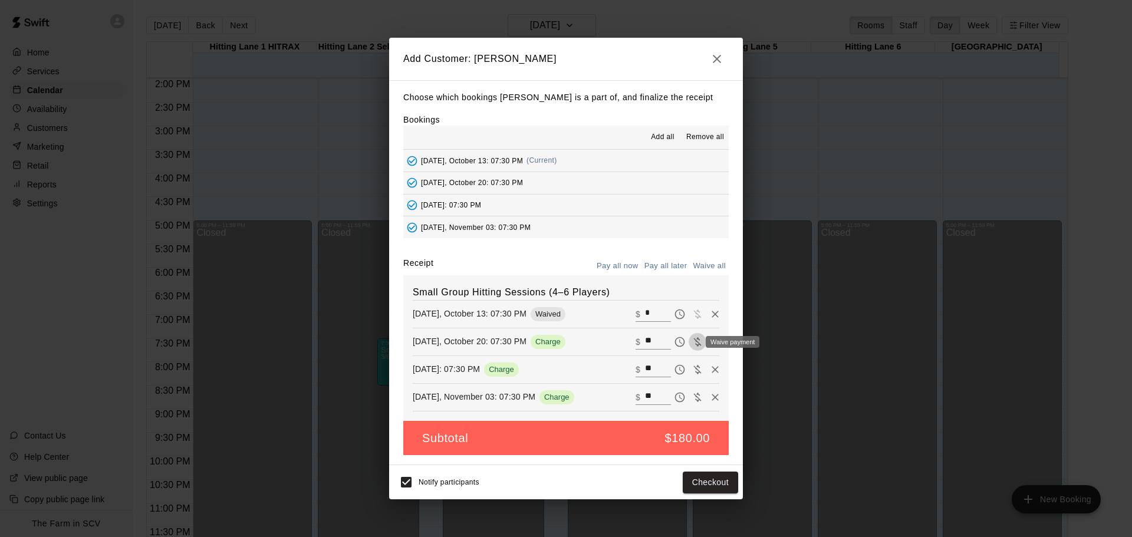
type input "*"
click at [694, 367] on icon "Waive payment" at bounding box center [698, 369] width 8 height 9
type input "*"
click at [645, 311] on input "*" at bounding box center [658, 314] width 26 height 15
type input "*"
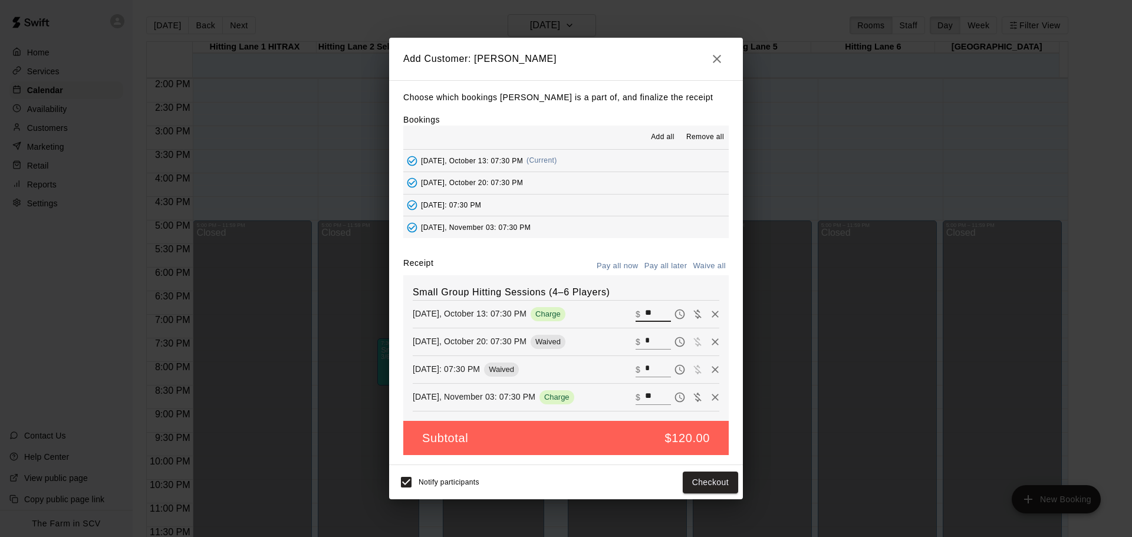
type input "**"
click at [645, 341] on input "*" at bounding box center [658, 341] width 26 height 15
type input "**"
drag, startPoint x: 645, startPoint y: 370, endPoint x: 642, endPoint y: 363, distance: 7.1
click at [646, 370] on input "*" at bounding box center [658, 369] width 26 height 15
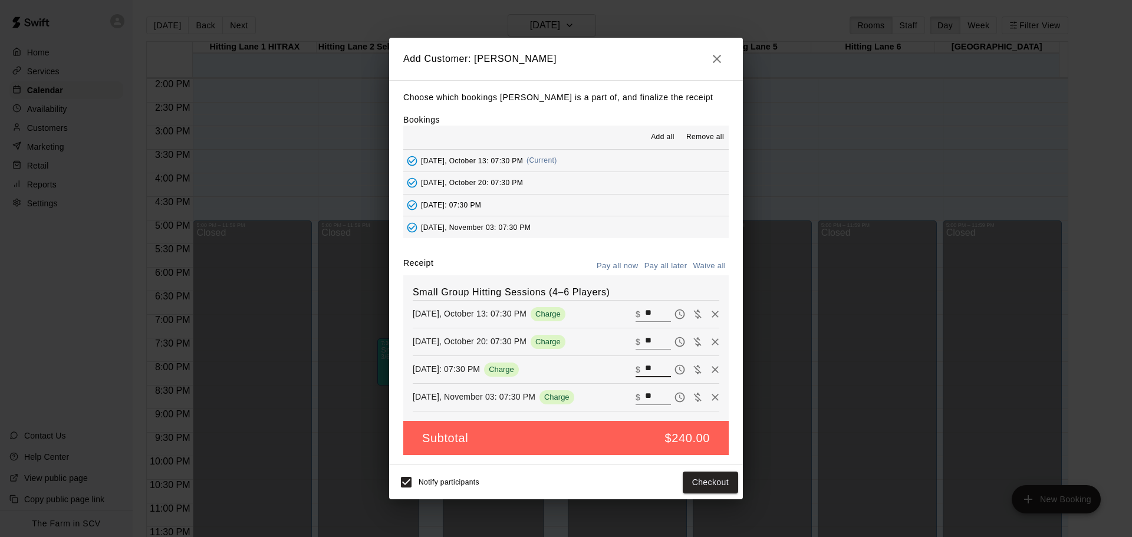
type input "**"
click at [676, 266] on button "Pay all later" at bounding box center [666, 266] width 49 height 18
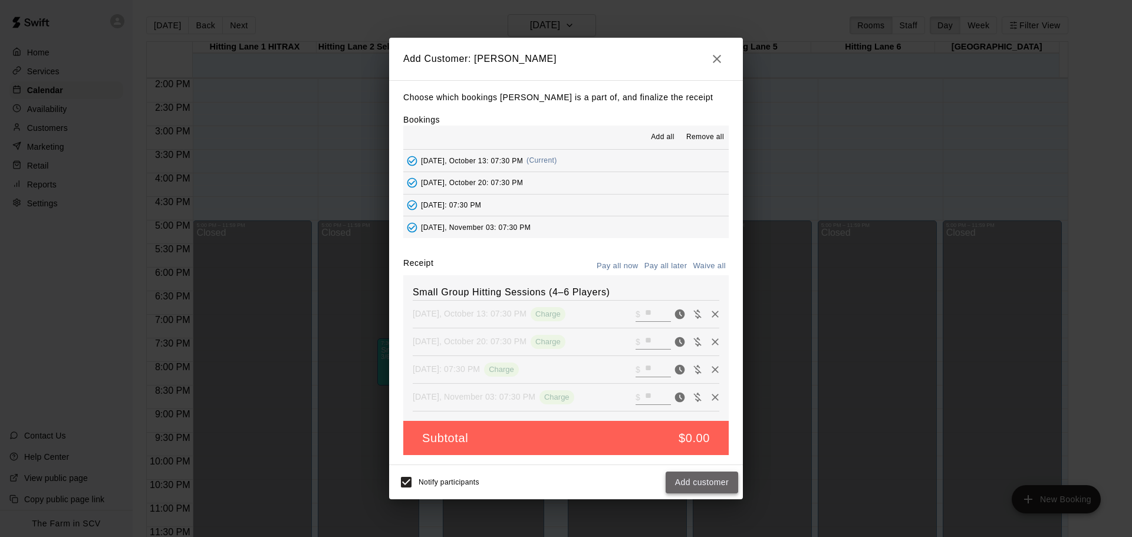
click at [694, 483] on button "Add customer" at bounding box center [702, 483] width 73 height 22
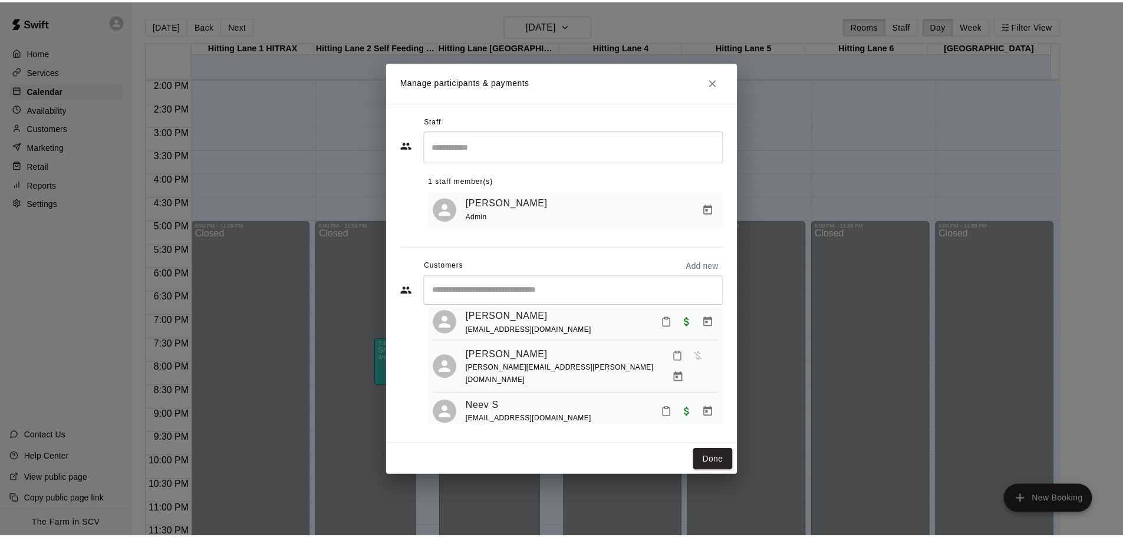
scroll to position [33, 0]
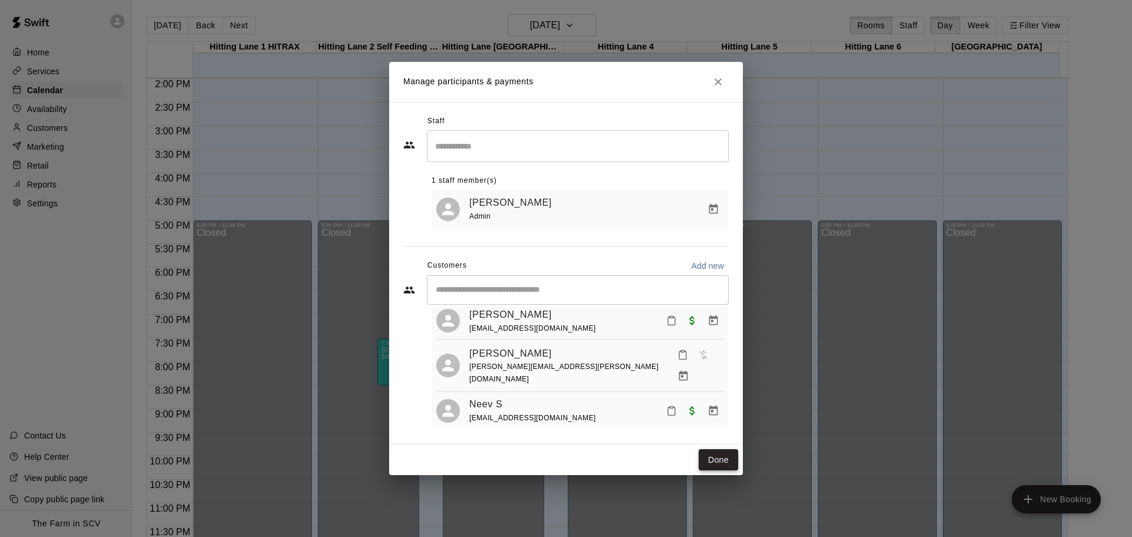
click at [717, 461] on button "Done" at bounding box center [719, 460] width 40 height 22
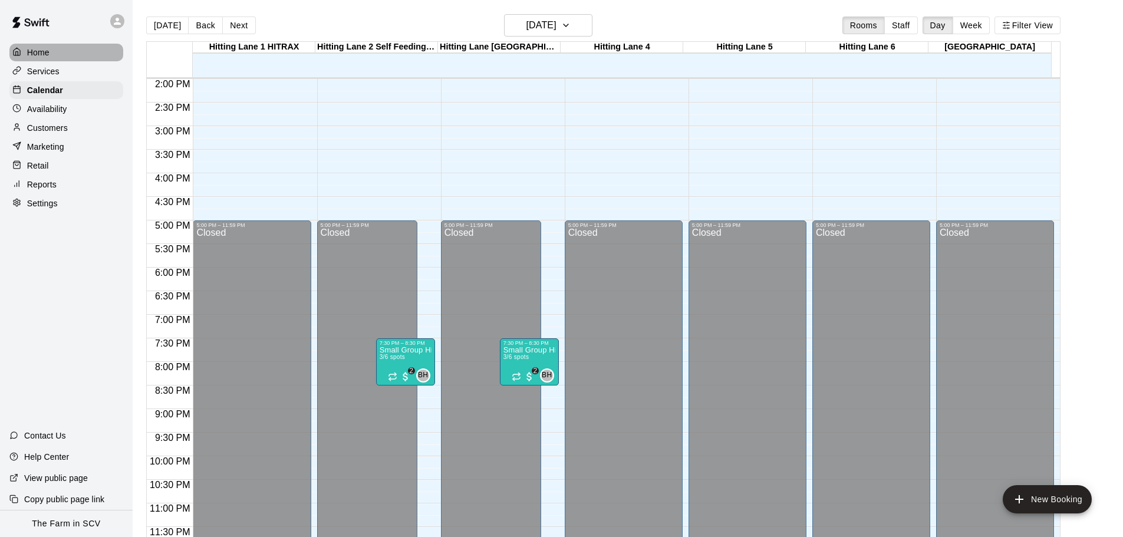
click at [51, 51] on div "Home" at bounding box center [66, 53] width 114 height 18
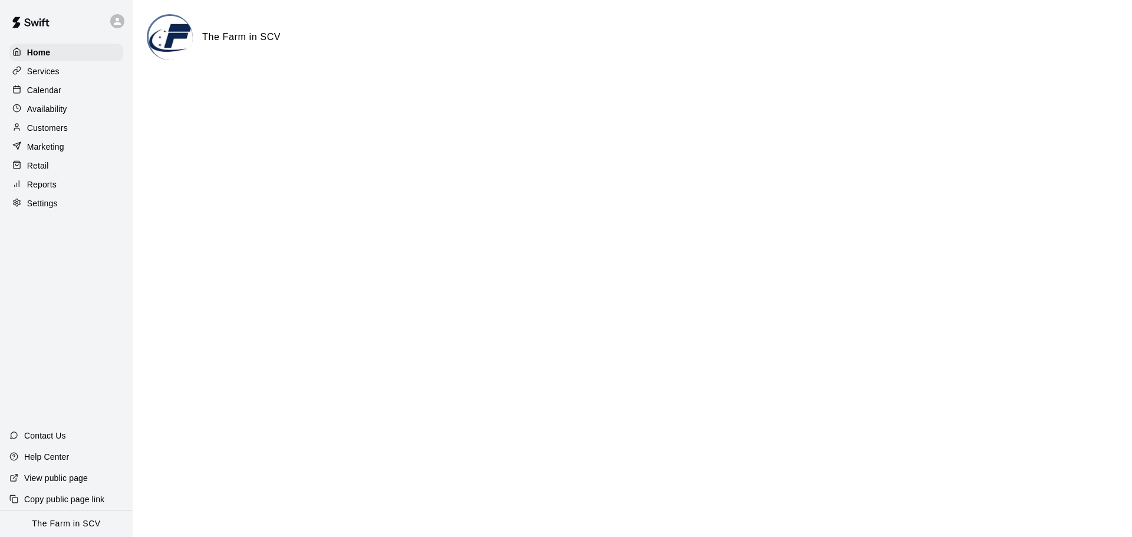
click at [57, 208] on p "Settings" at bounding box center [42, 204] width 31 height 12
select select "**"
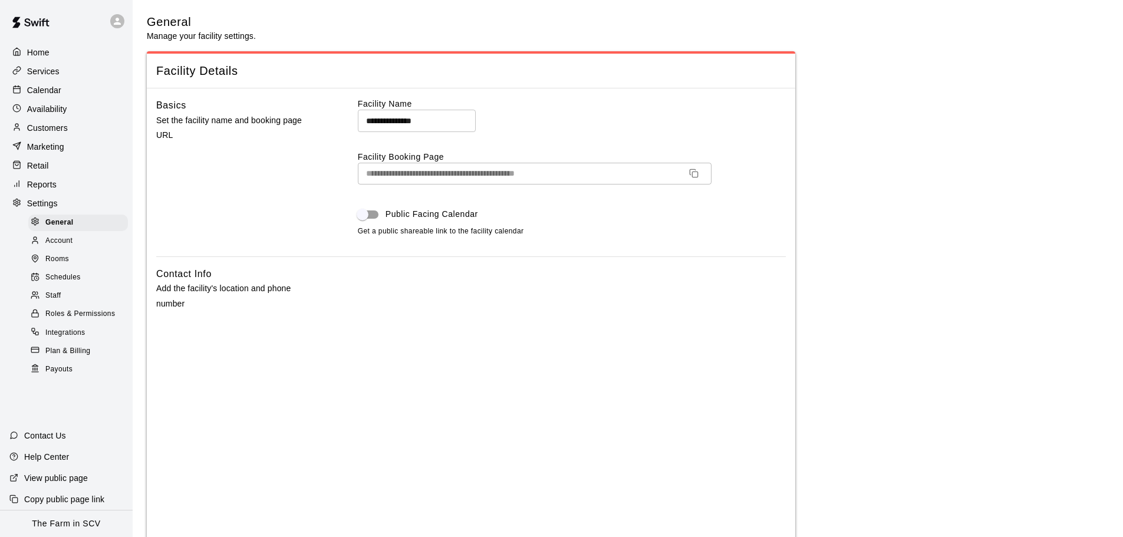
click at [116, 25] on icon at bounding box center [117, 21] width 11 height 11
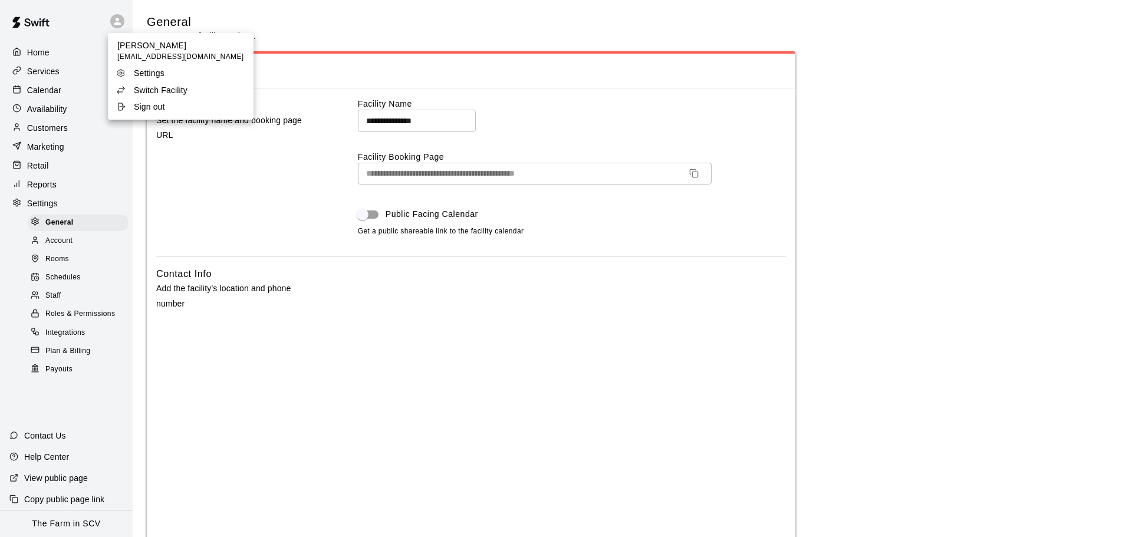
click at [116, 25] on div at bounding box center [566, 268] width 1132 height 537
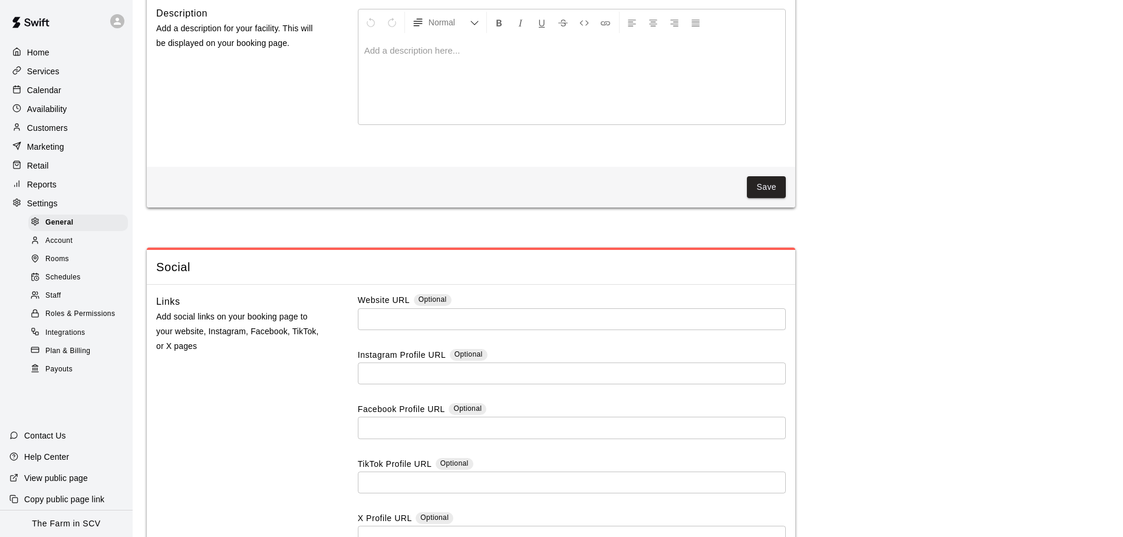
scroll to position [3181, 0]
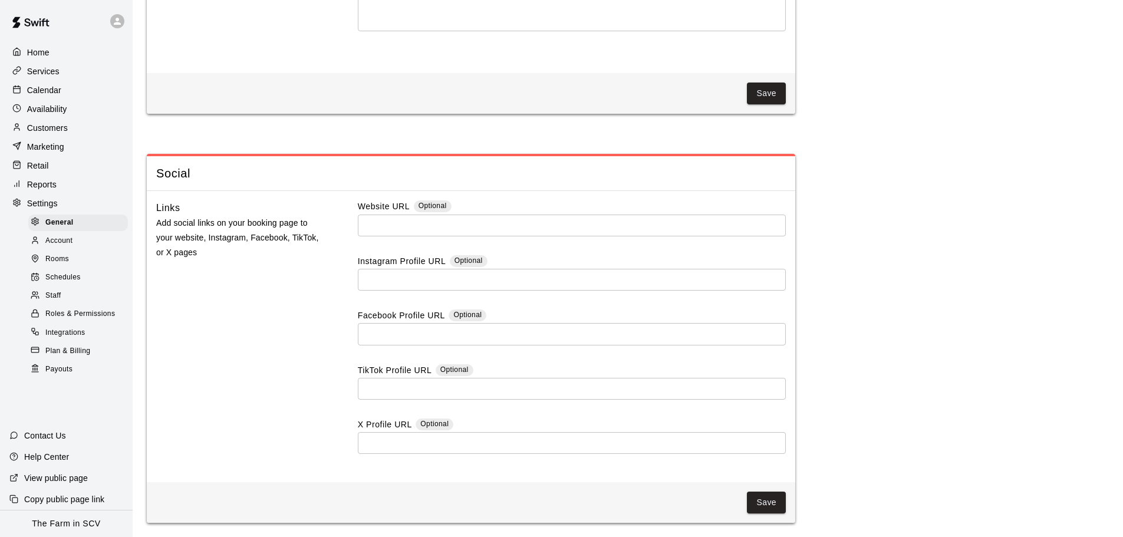
click at [49, 300] on span "Staff" at bounding box center [52, 296] width 15 height 12
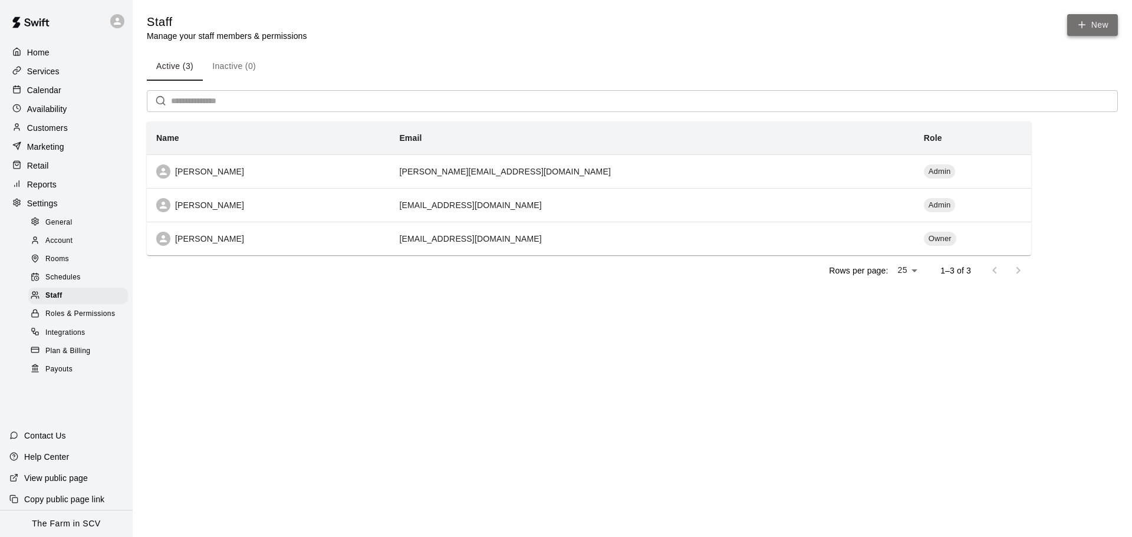
click at [1078, 31] on link "New" at bounding box center [1092, 25] width 51 height 22
select select "**"
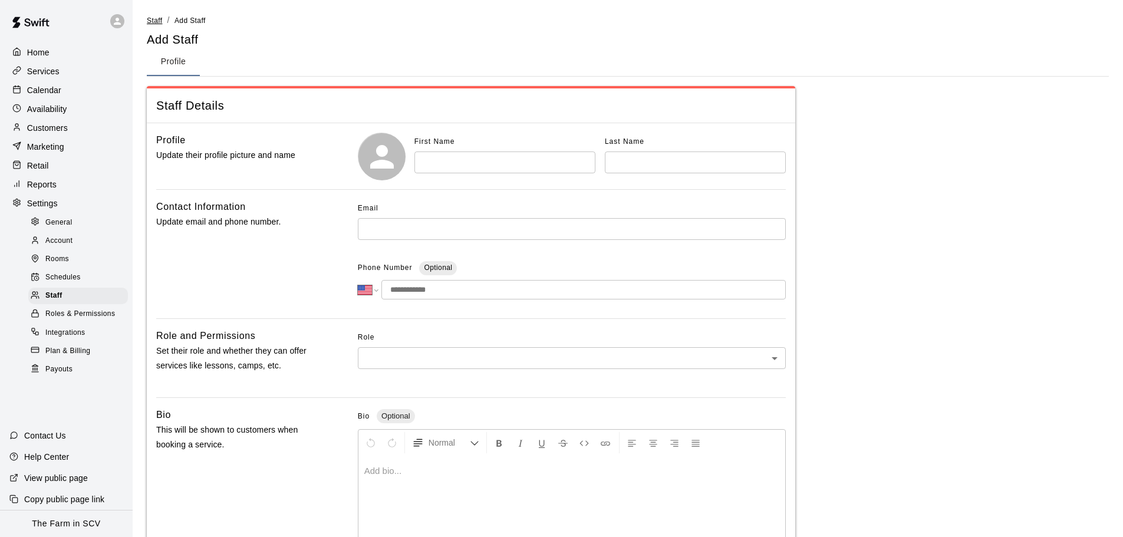
click at [160, 18] on span "Staff" at bounding box center [154, 21] width 15 height 8
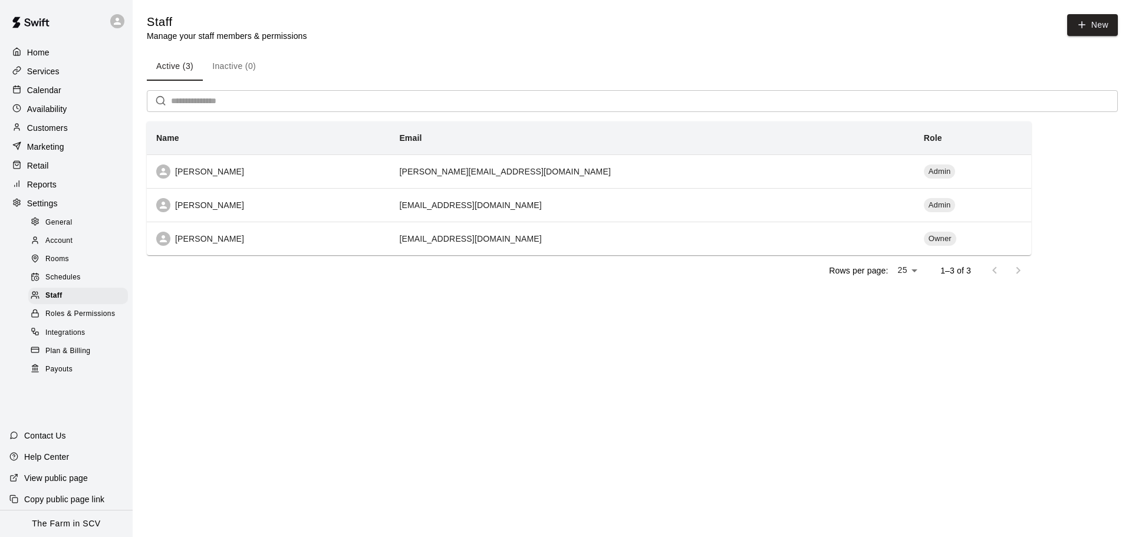
click at [41, 49] on p "Home" at bounding box center [38, 53] width 22 height 12
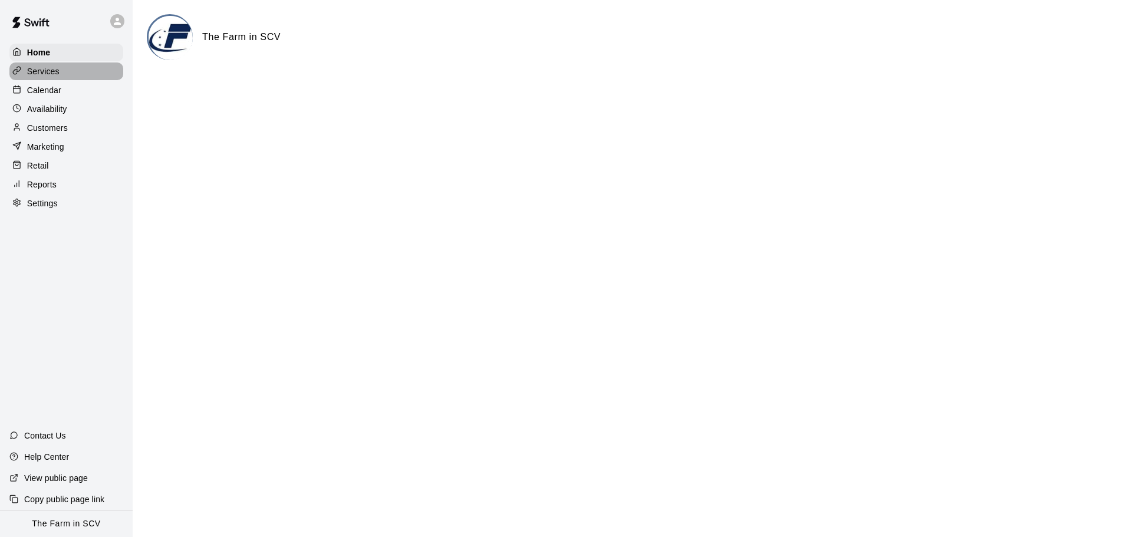
click at [45, 73] on p "Services" at bounding box center [43, 71] width 32 height 12
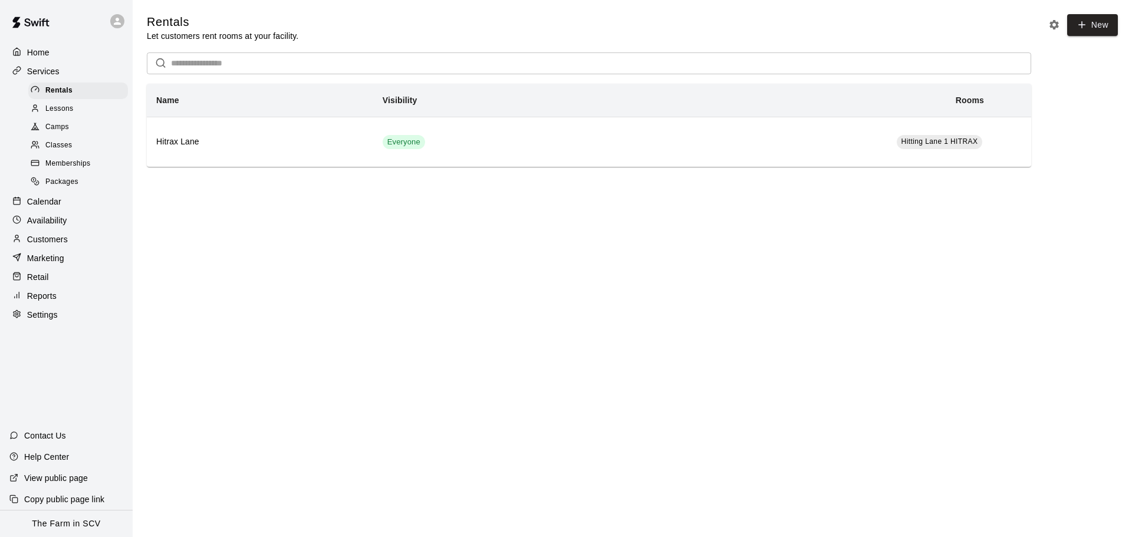
click at [57, 147] on span "Classes" at bounding box center [58, 146] width 27 height 12
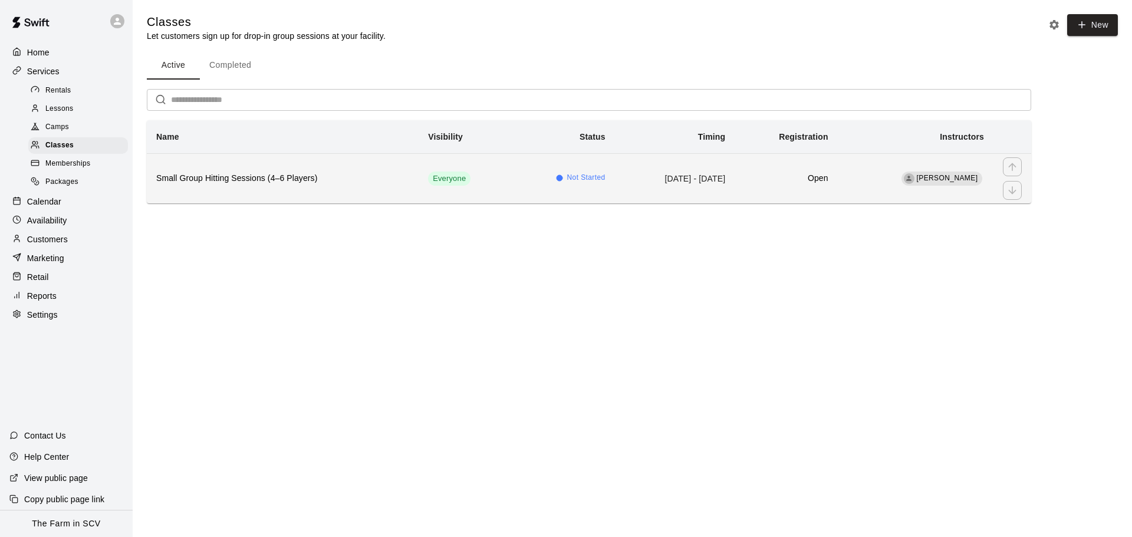
click at [615, 179] on td "[DATE] - [DATE]" at bounding box center [675, 178] width 120 height 50
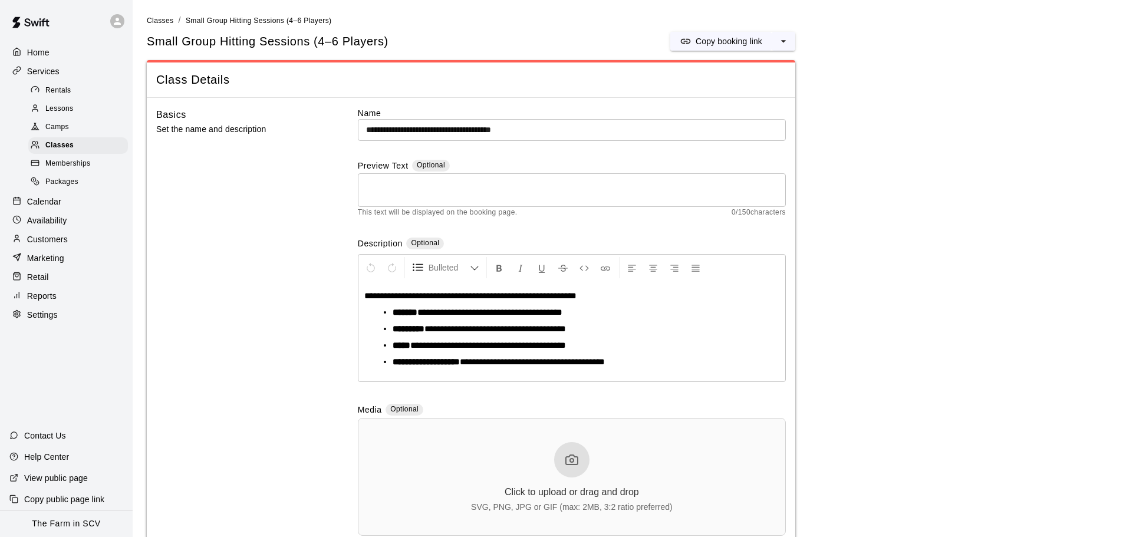
click at [64, 211] on div "Calendar" at bounding box center [66, 202] width 114 height 18
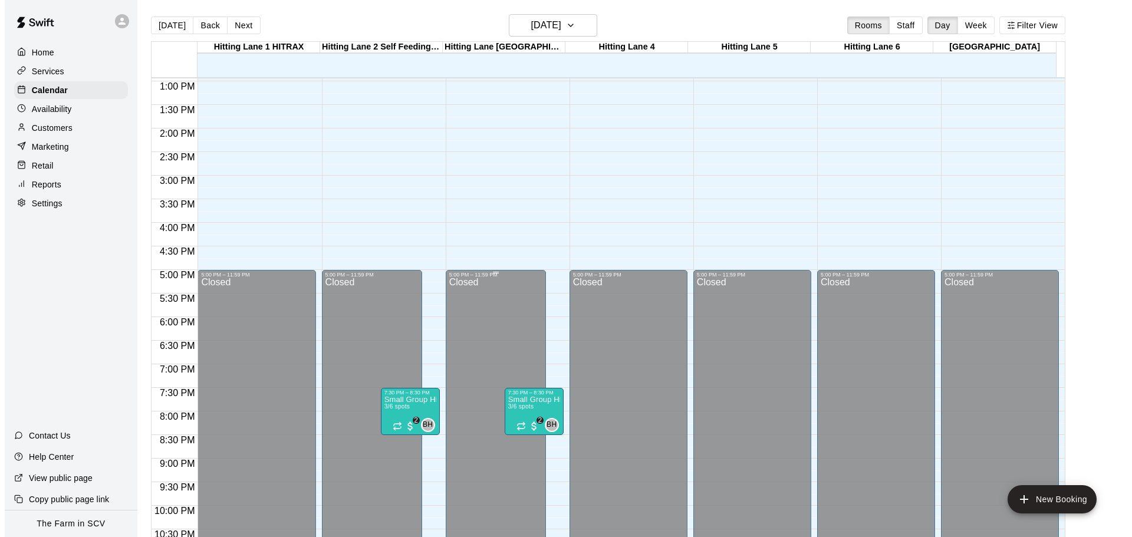
scroll to position [611, 0]
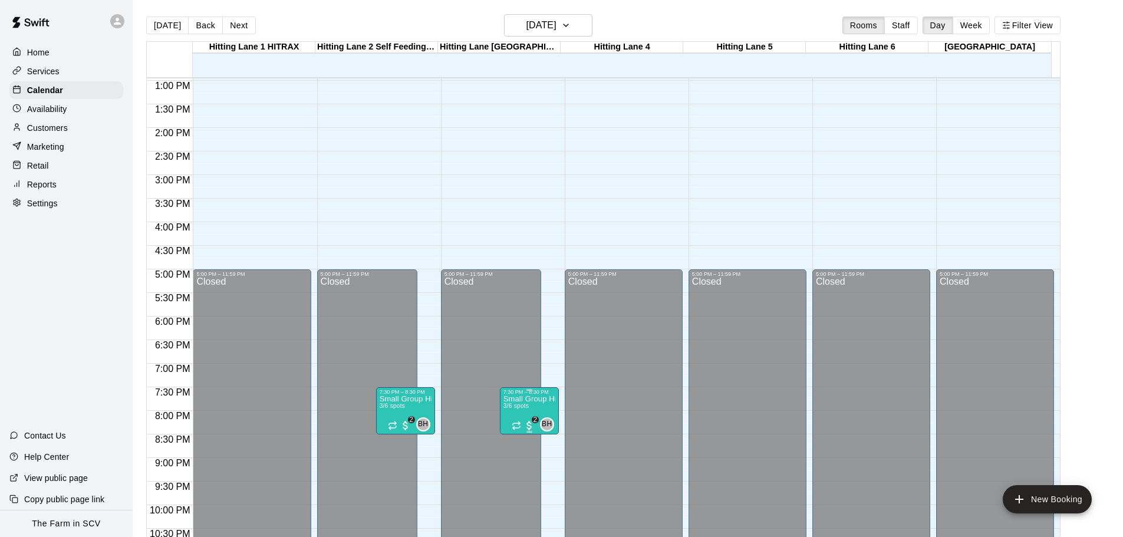
click at [526, 399] on p "Small Group Hitting Sessions (4–6 Players)" at bounding box center [530, 399] width 52 height 0
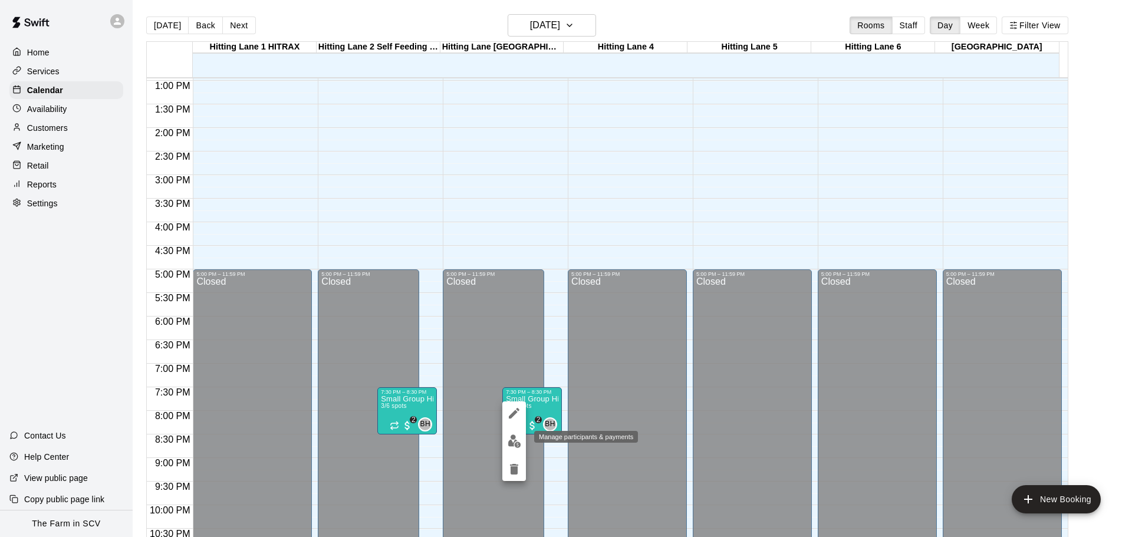
click at [514, 444] on img "edit" at bounding box center [515, 442] width 14 height 14
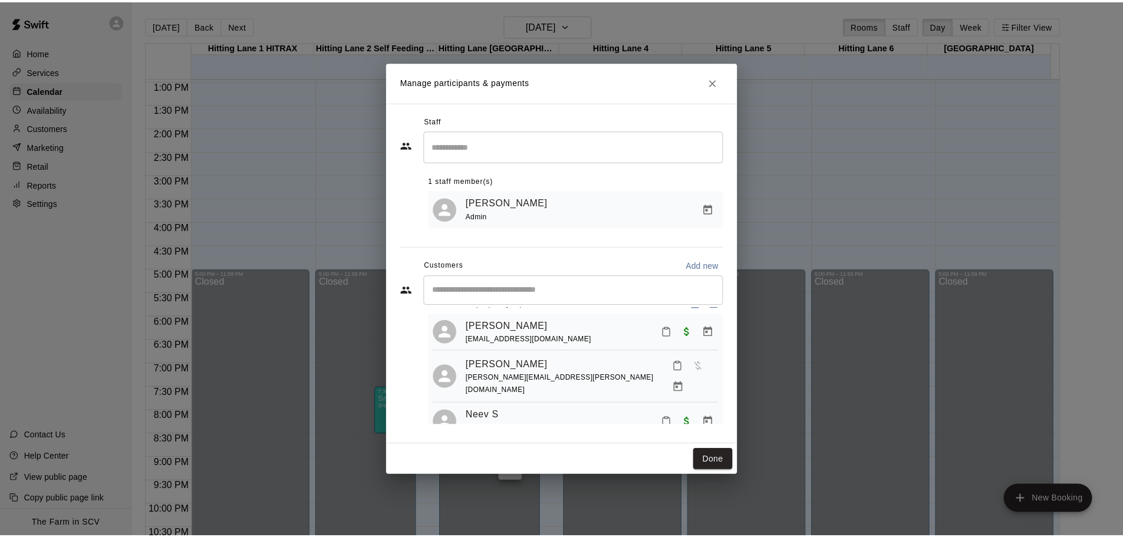
scroll to position [33, 0]
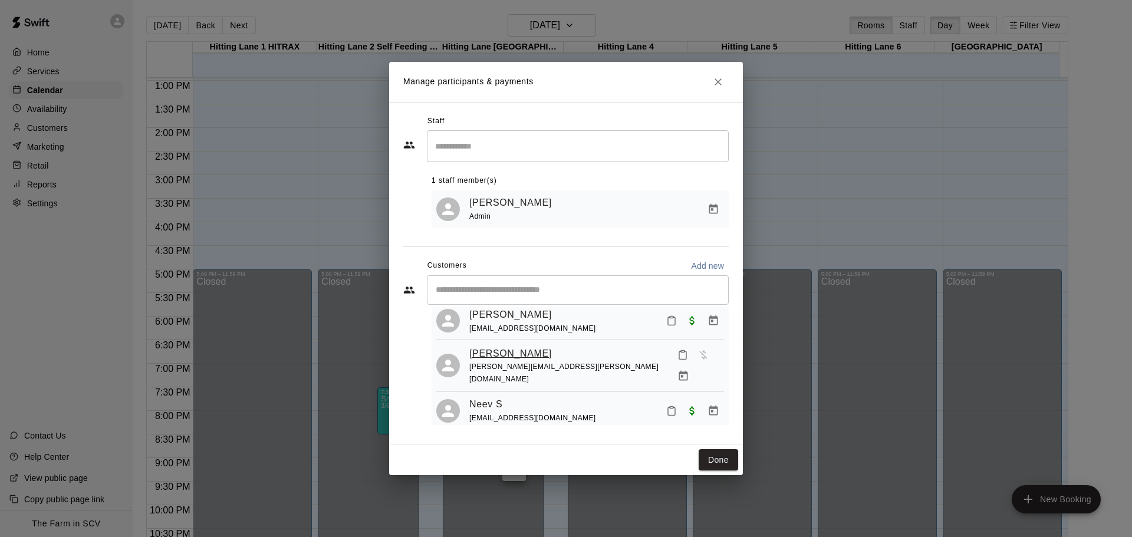
click at [536, 356] on link "[PERSON_NAME]" at bounding box center [510, 353] width 83 height 15
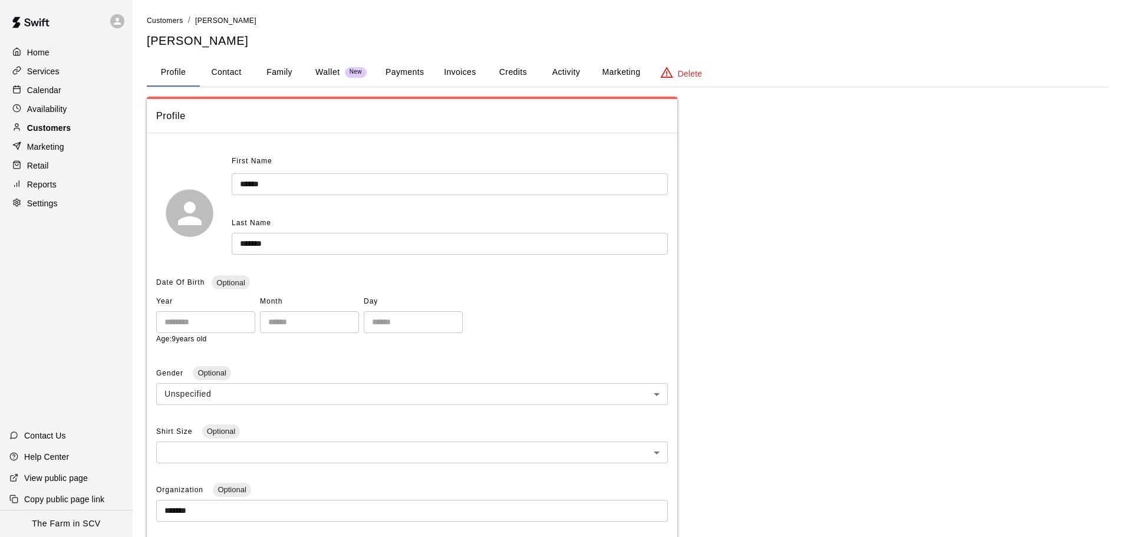
click at [56, 127] on p "Customers" at bounding box center [49, 128] width 44 height 12
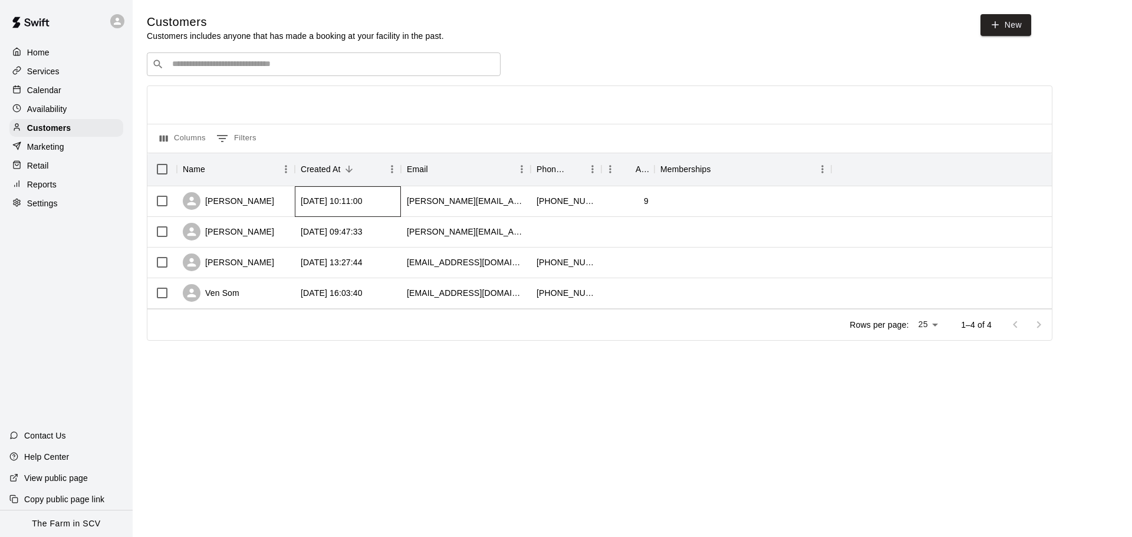
click at [327, 203] on div "[DATE] 10:11:00" at bounding box center [332, 201] width 62 height 12
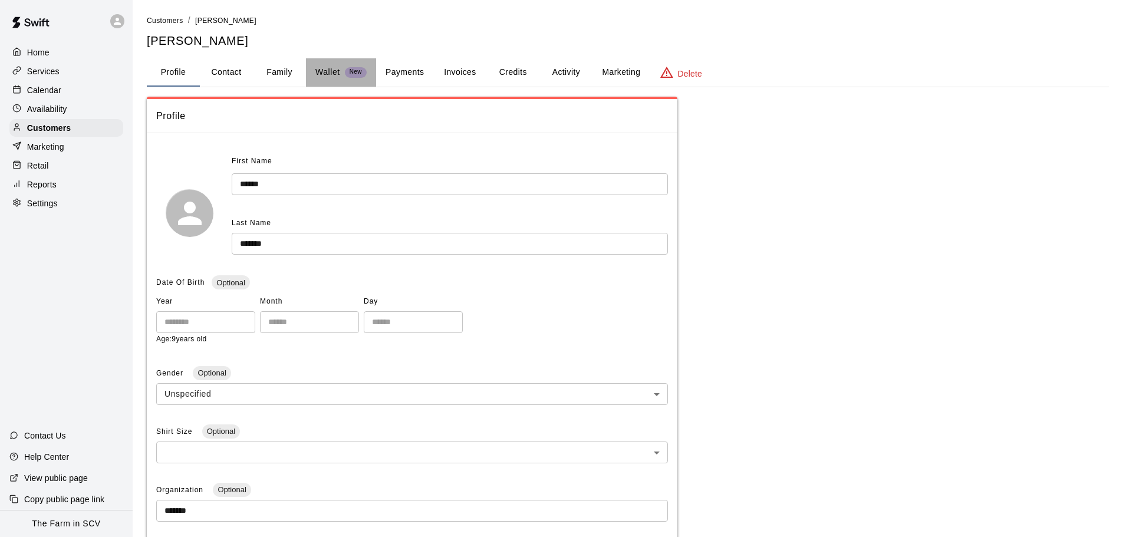
click at [333, 70] on p "Wallet" at bounding box center [328, 72] width 25 height 12
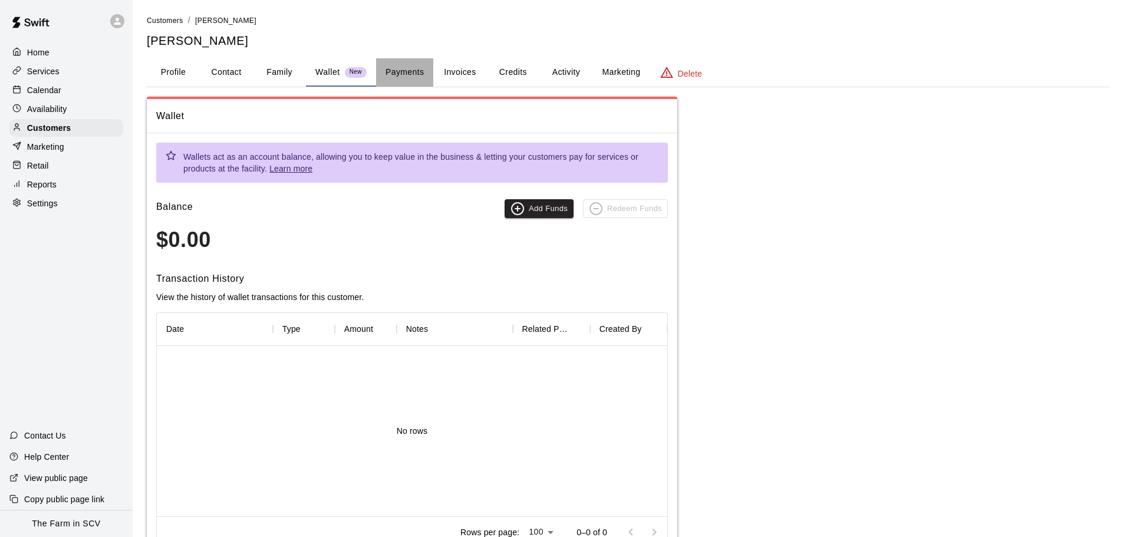
click at [405, 64] on button "Payments" at bounding box center [404, 72] width 57 height 28
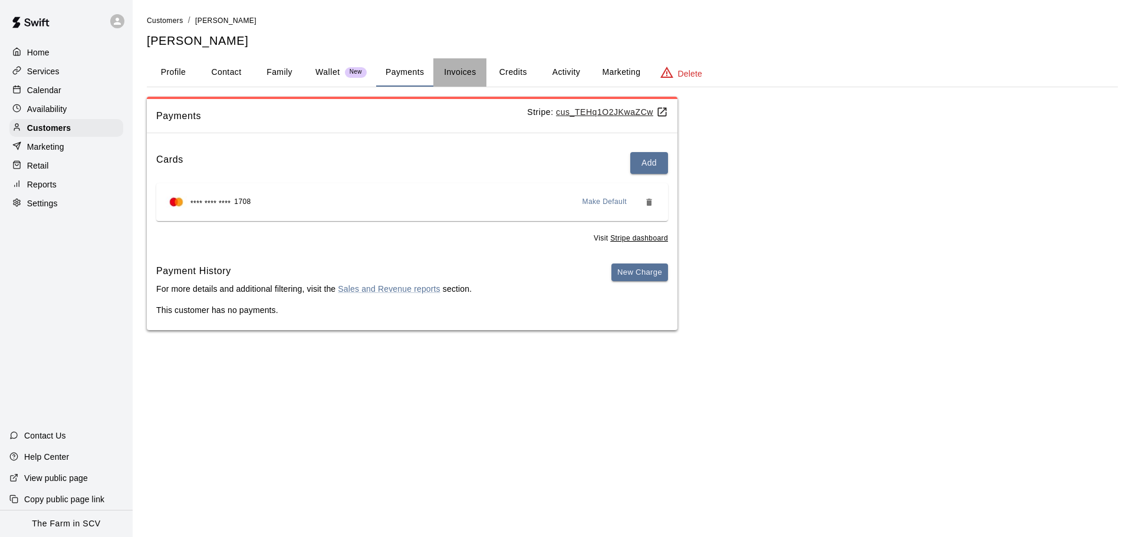
click at [442, 71] on button "Invoices" at bounding box center [459, 72] width 53 height 28
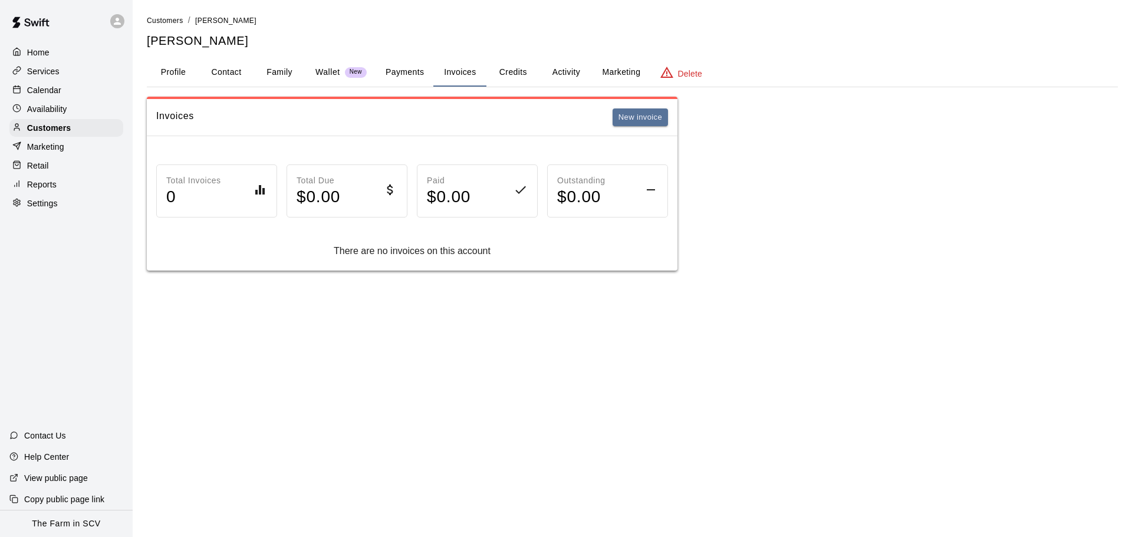
click at [400, 68] on button "Payments" at bounding box center [404, 72] width 57 height 28
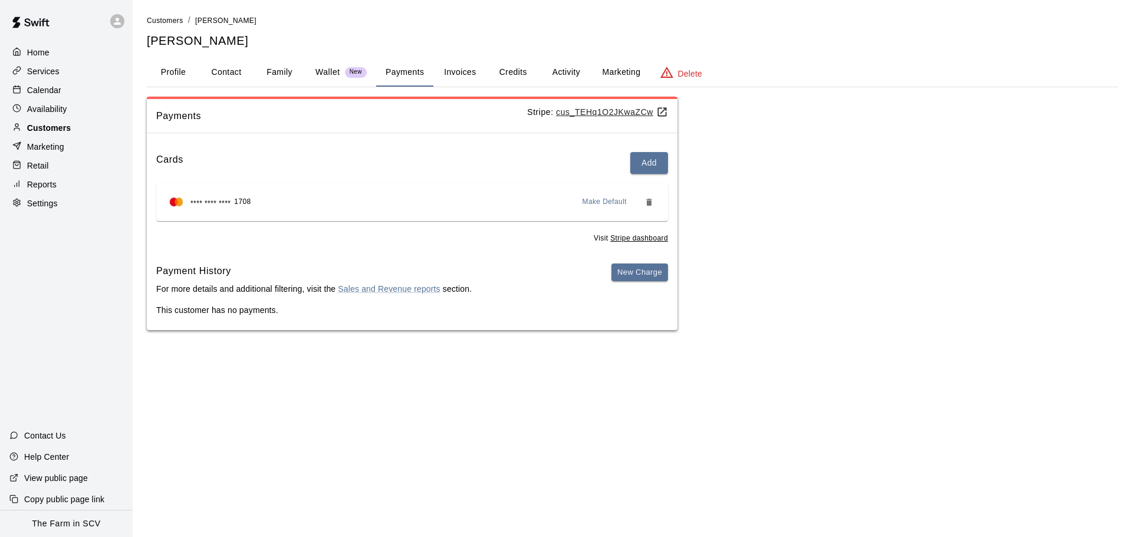
click at [71, 130] on p "Customers" at bounding box center [49, 128] width 44 height 12
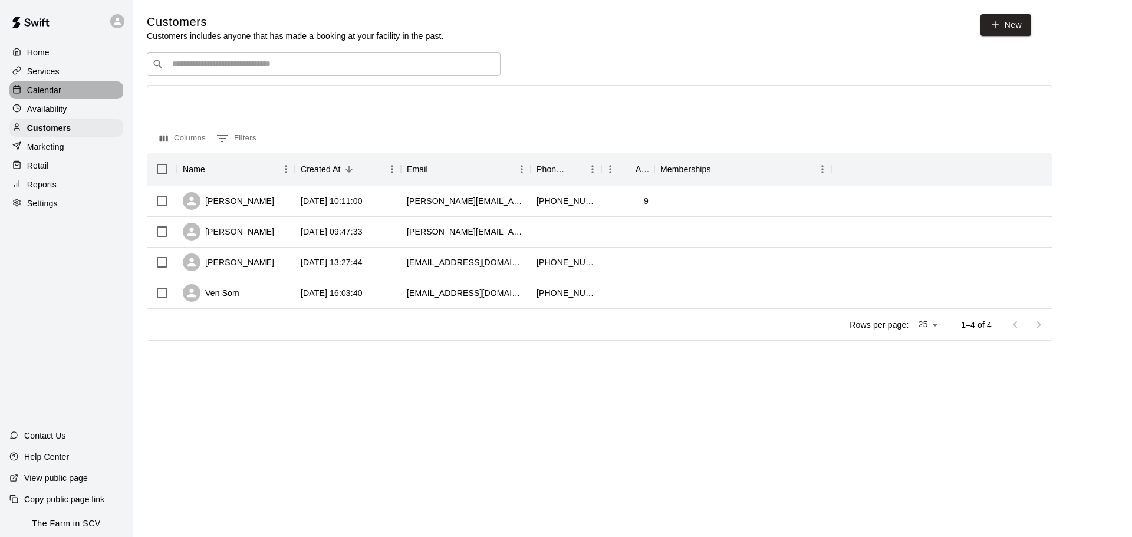
click at [34, 96] on p "Calendar" at bounding box center [44, 90] width 34 height 12
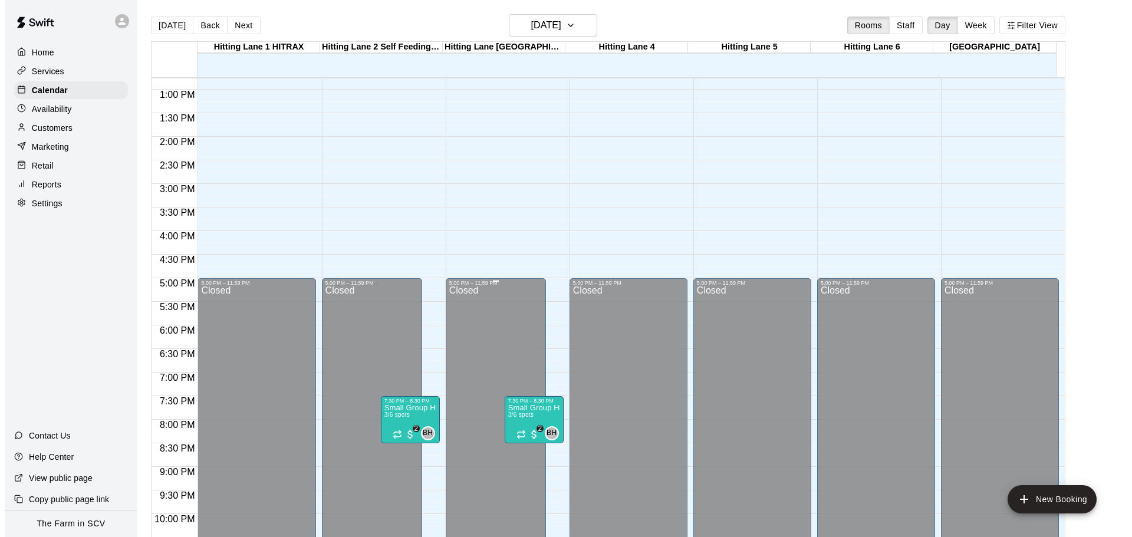
scroll to position [612, 0]
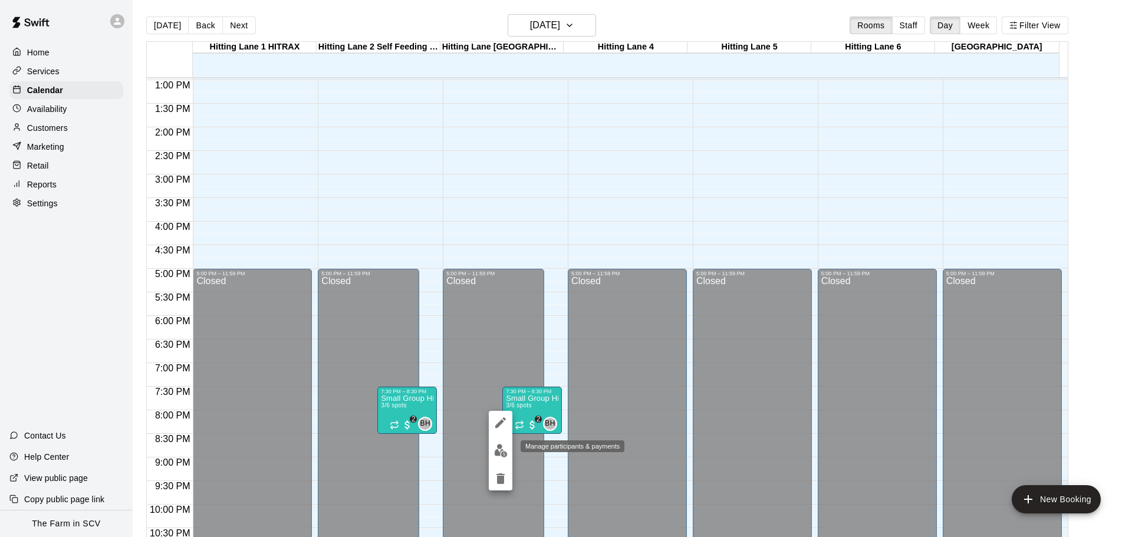
click at [501, 452] on img "edit" at bounding box center [501, 451] width 14 height 14
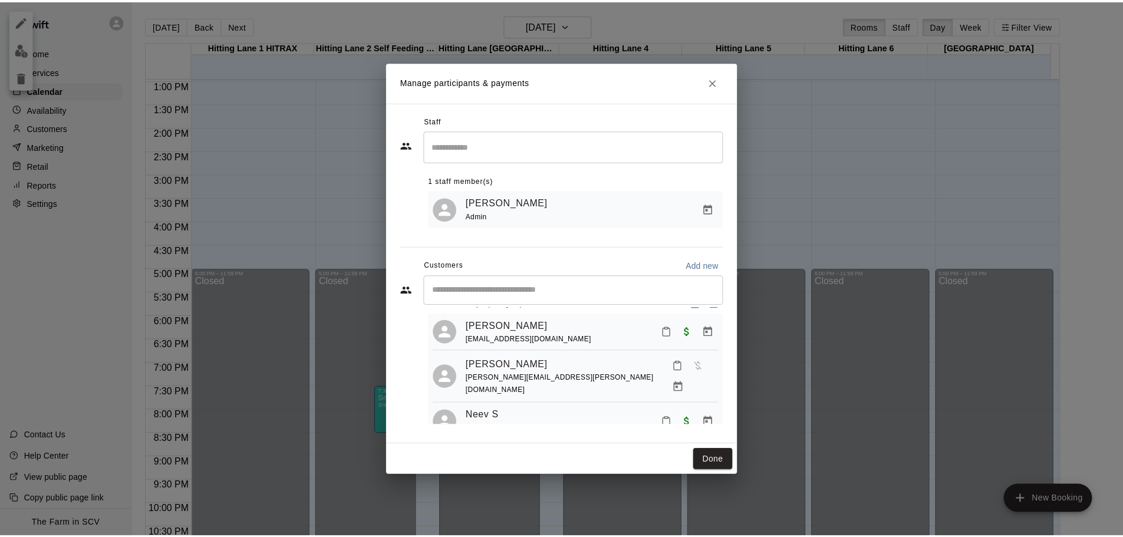
scroll to position [33, 0]
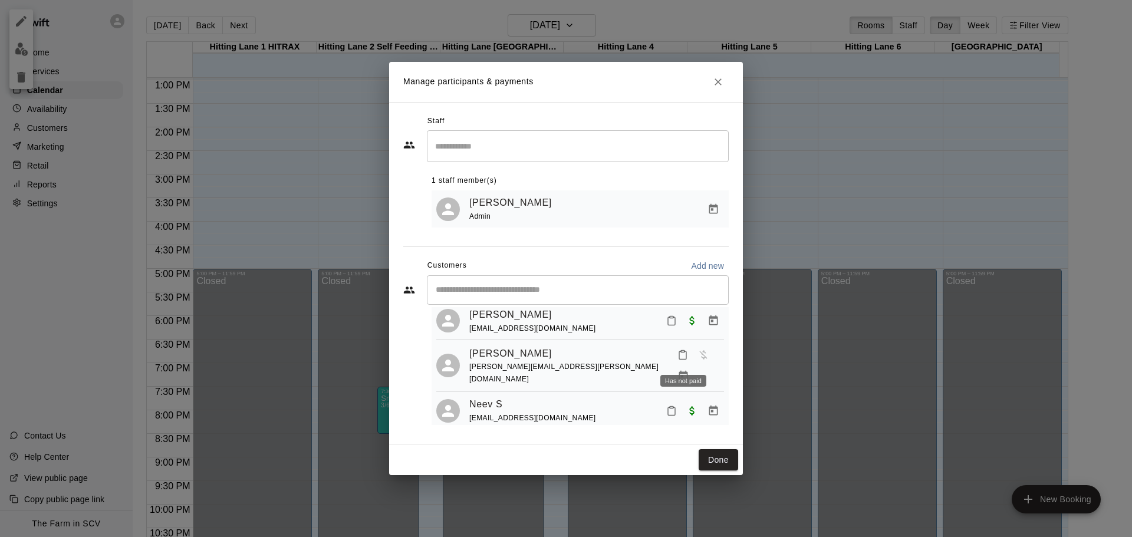
click at [693, 360] on span "Has not paid" at bounding box center [703, 355] width 21 height 10
click at [512, 354] on link "[PERSON_NAME]" at bounding box center [510, 353] width 83 height 15
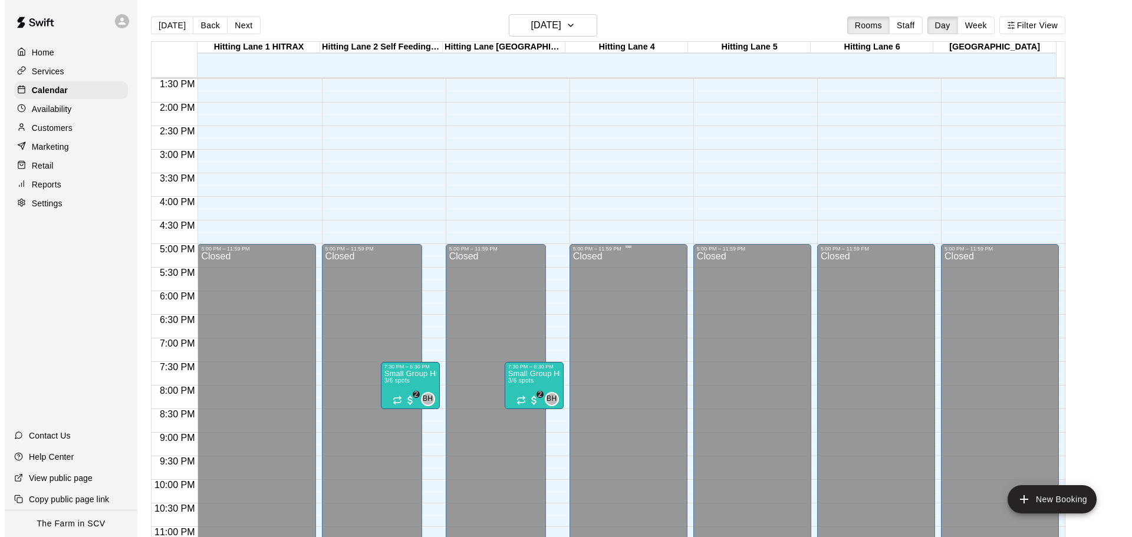
scroll to position [661, 0]
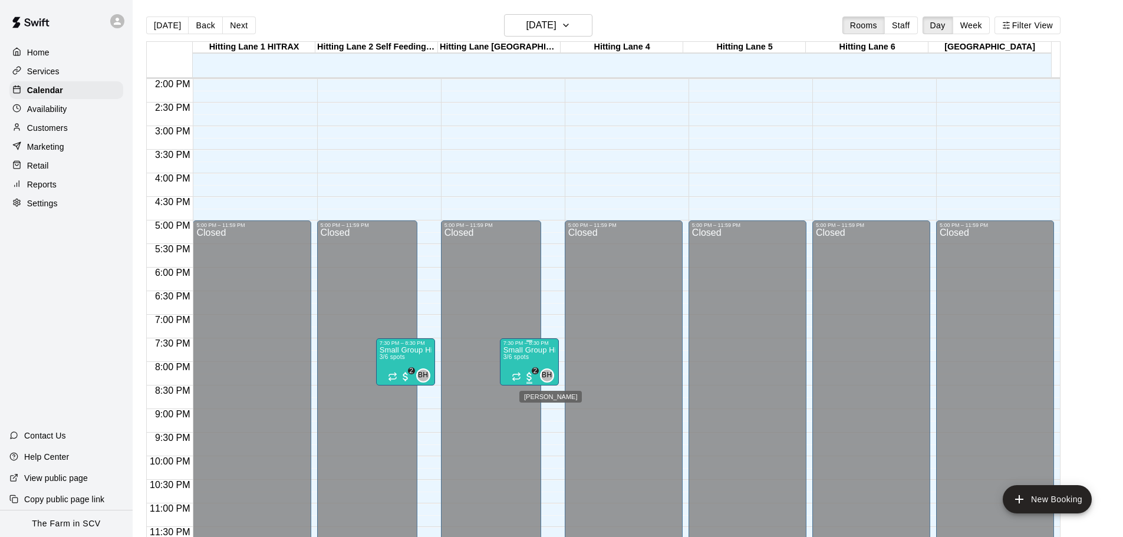
click at [546, 370] on span "BH" at bounding box center [547, 376] width 10 height 12
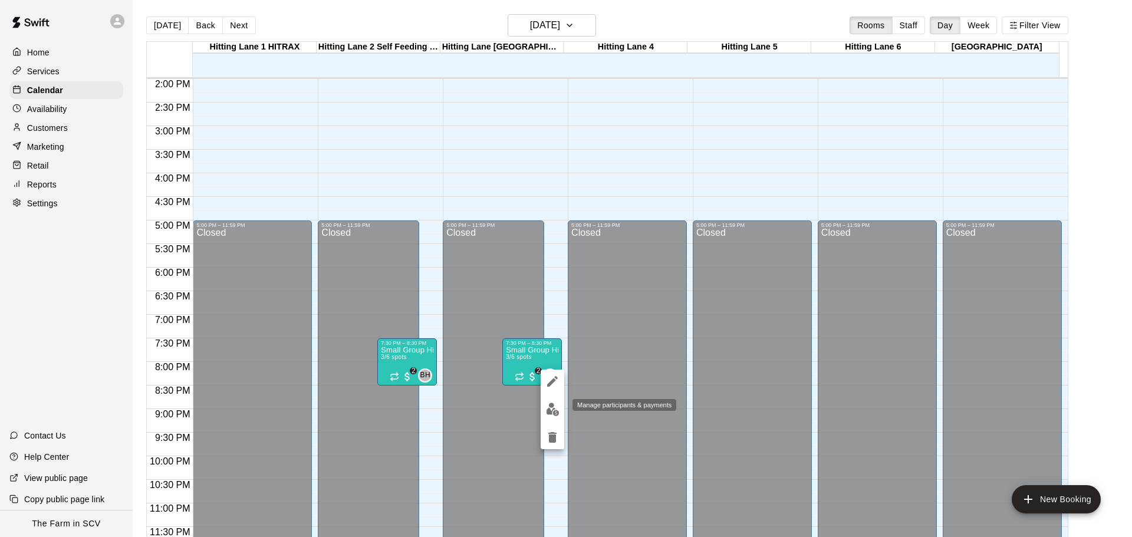
click at [558, 418] on button "edit" at bounding box center [553, 409] width 24 height 23
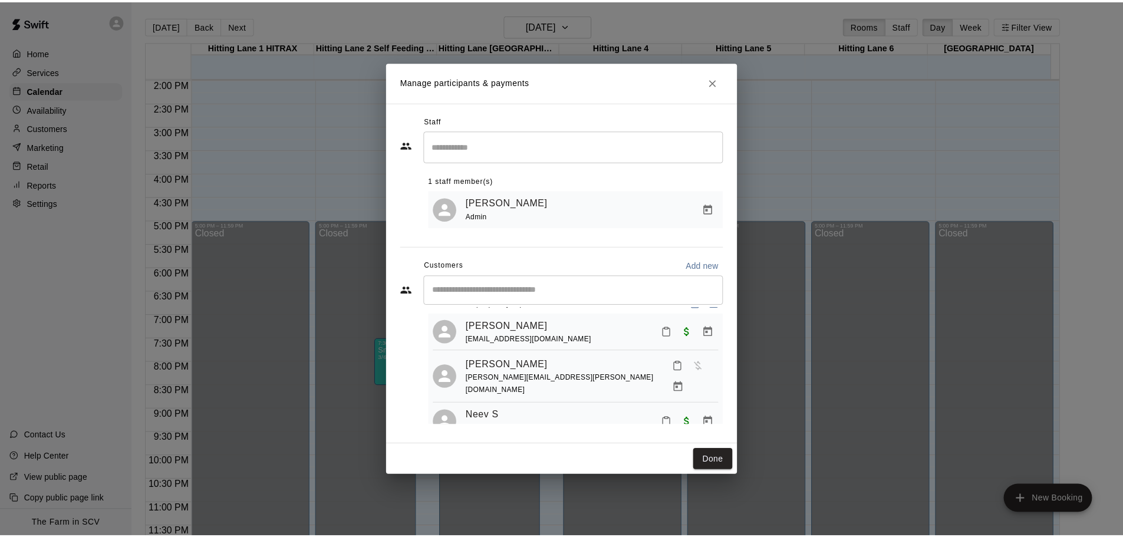
scroll to position [33, 0]
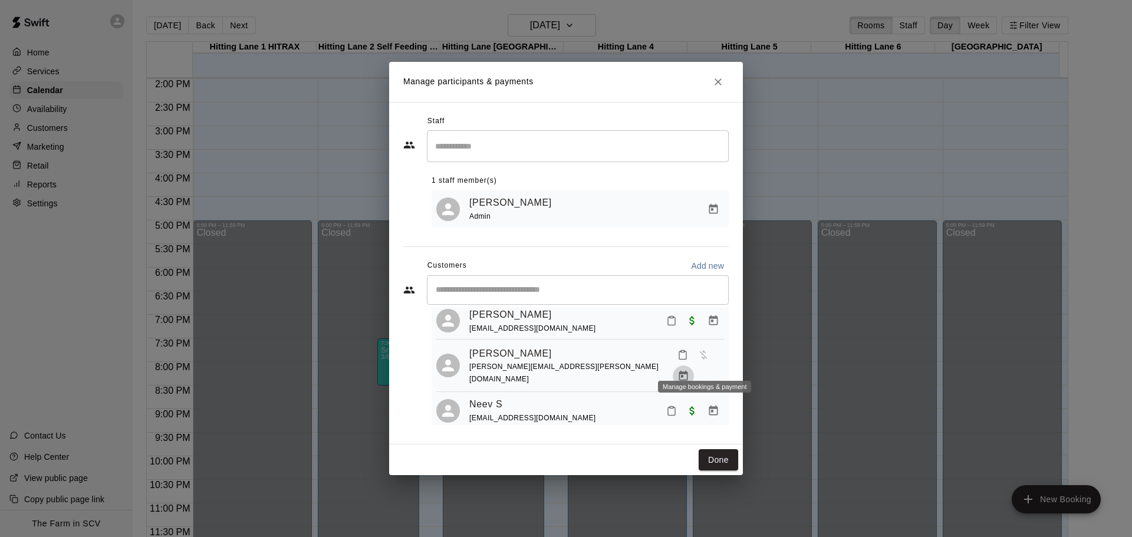
click at [688, 371] on icon "Manage bookings & payment" at bounding box center [683, 376] width 9 height 10
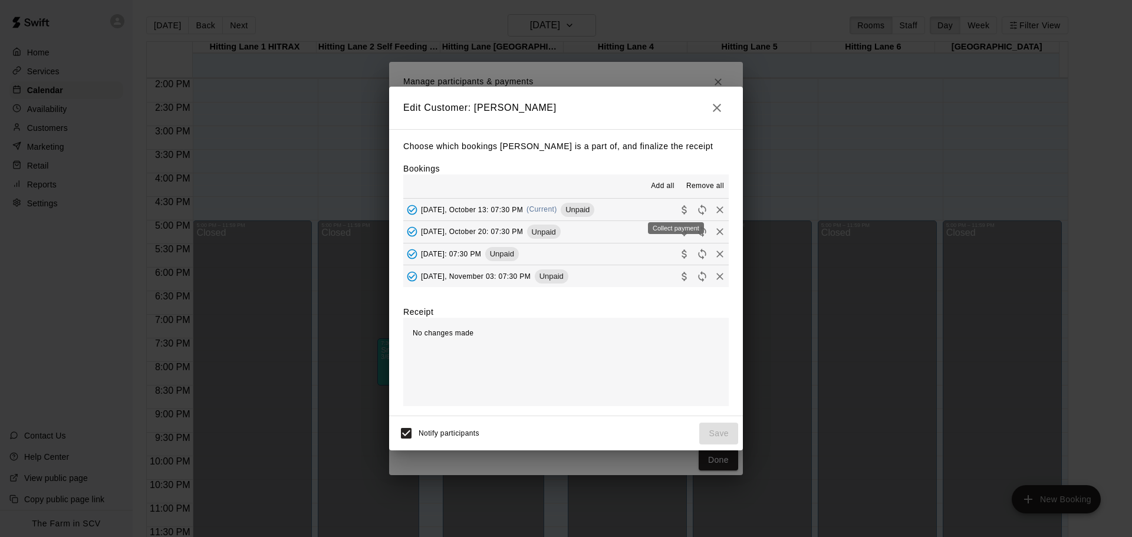
click at [679, 206] on icon "Collect payment" at bounding box center [685, 210] width 12 height 12
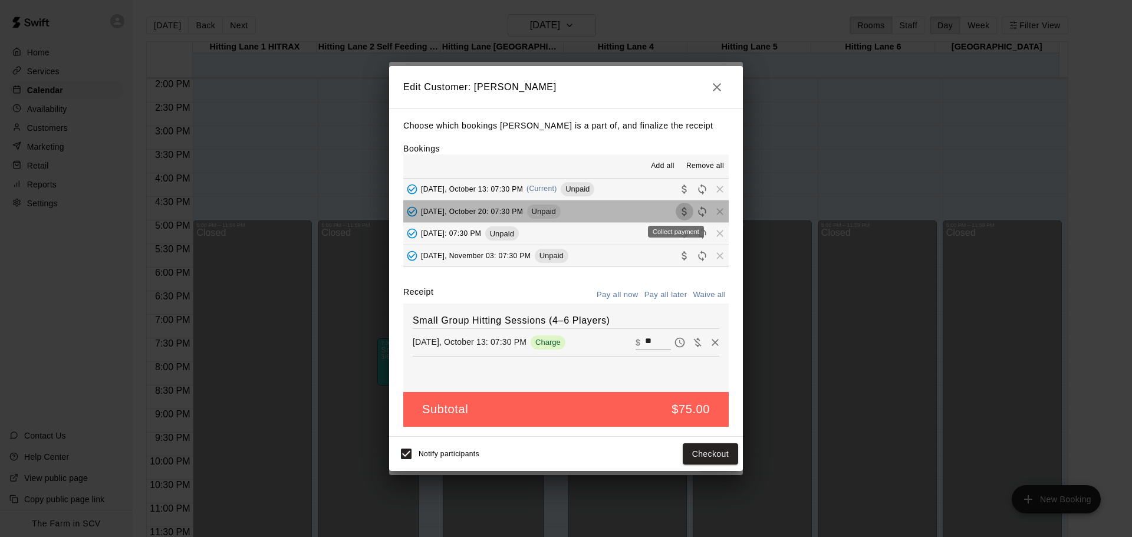
click at [679, 209] on icon "Collect payment" at bounding box center [685, 212] width 12 height 12
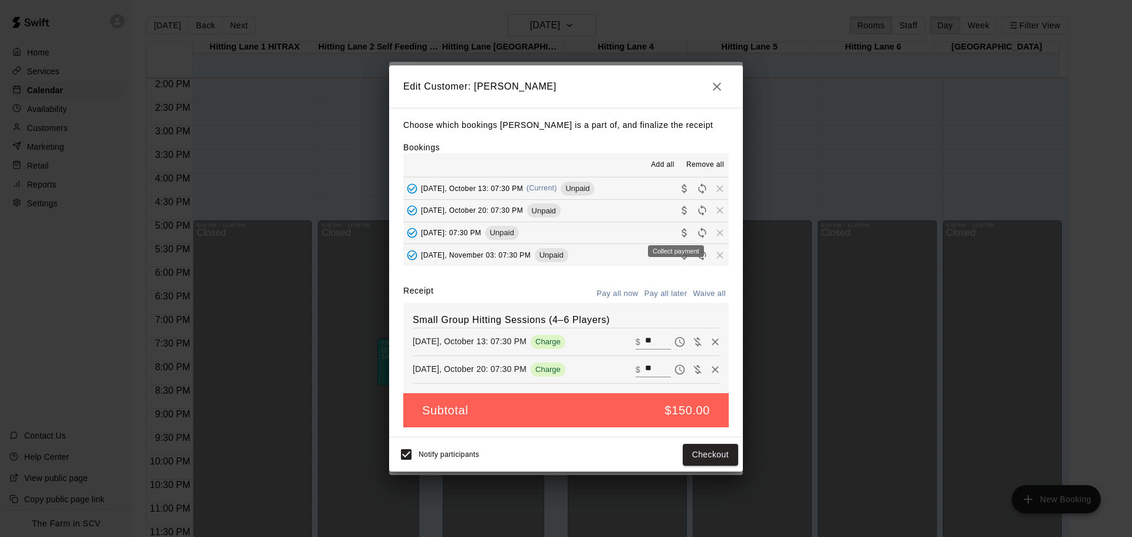
click at [673, 231] on body "Home Services Calendar Availability Customers Marketing Retail Reports Settings…" at bounding box center [566, 278] width 1132 height 556
click at [675, 256] on div "Collect payment" at bounding box center [676, 251] width 56 height 12
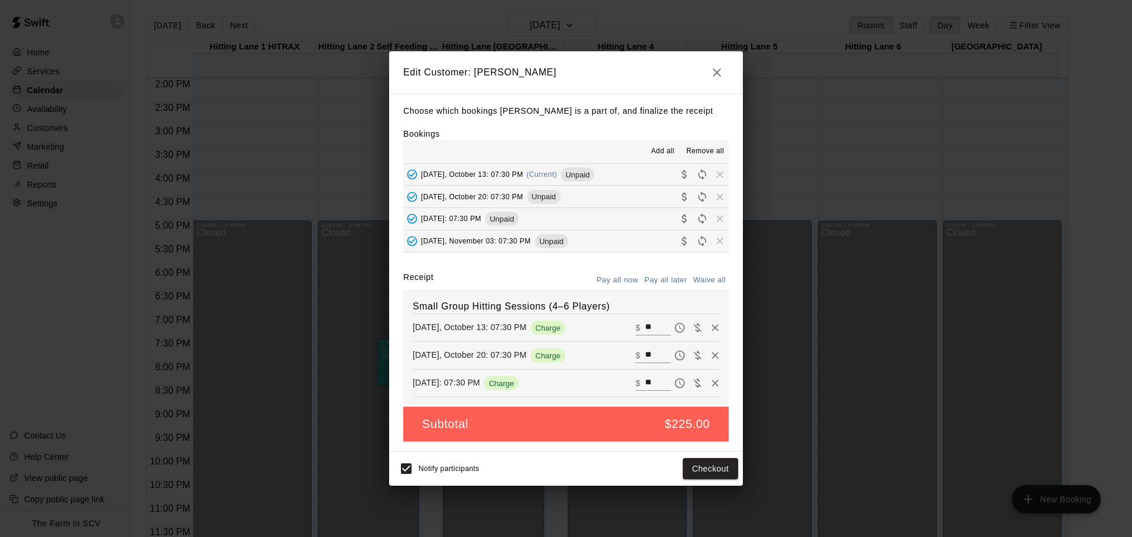
click at [679, 241] on icon "Collect payment" at bounding box center [685, 241] width 12 height 12
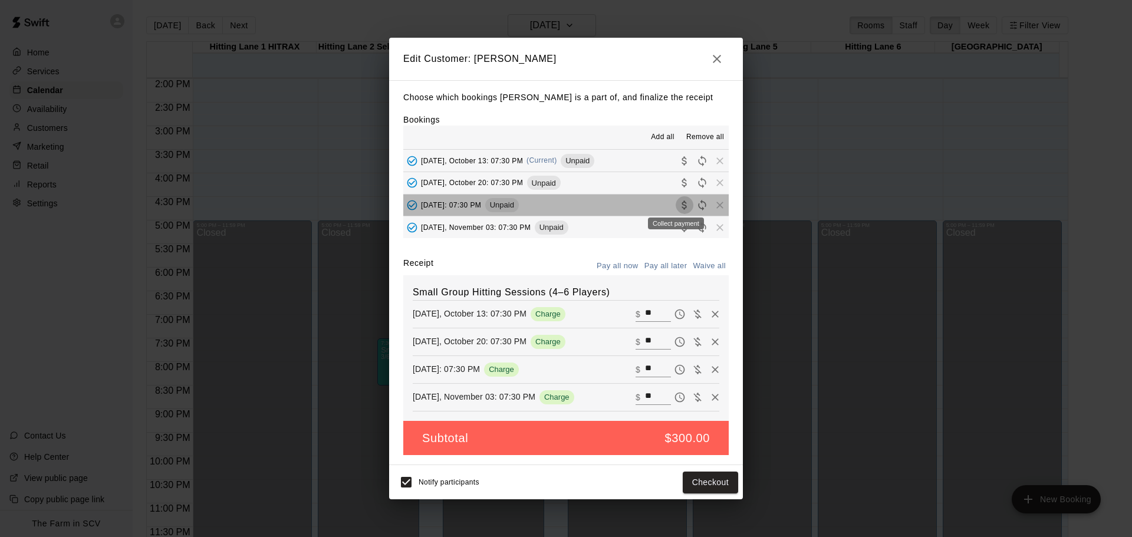
click at [679, 208] on icon "Collect payment" at bounding box center [685, 205] width 12 height 12
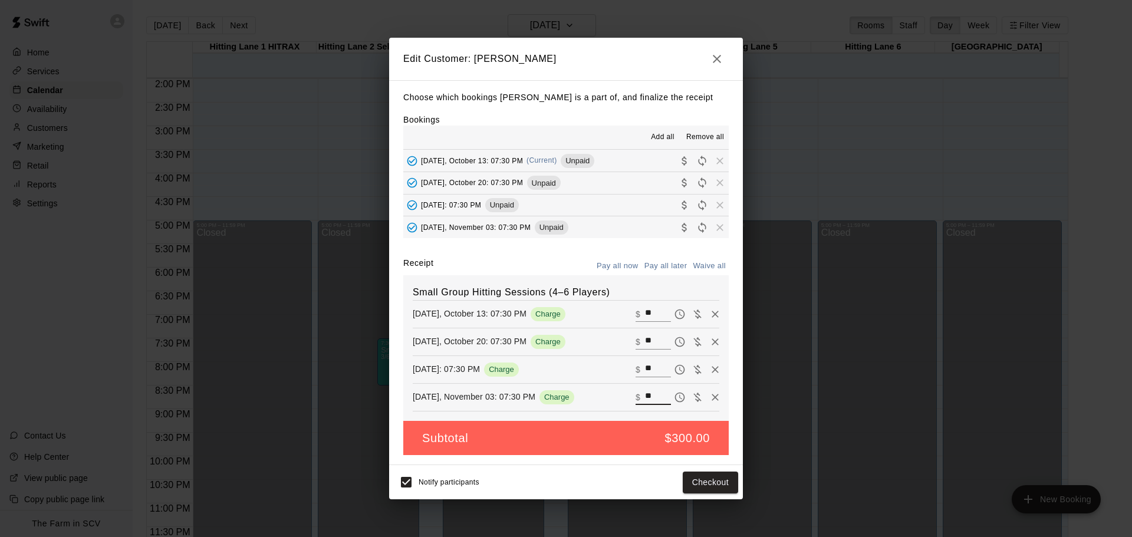
click at [649, 404] on input "**" at bounding box center [658, 397] width 26 height 15
type input "*"
type input "**"
click at [646, 367] on input "**" at bounding box center [658, 369] width 26 height 15
type input "*"
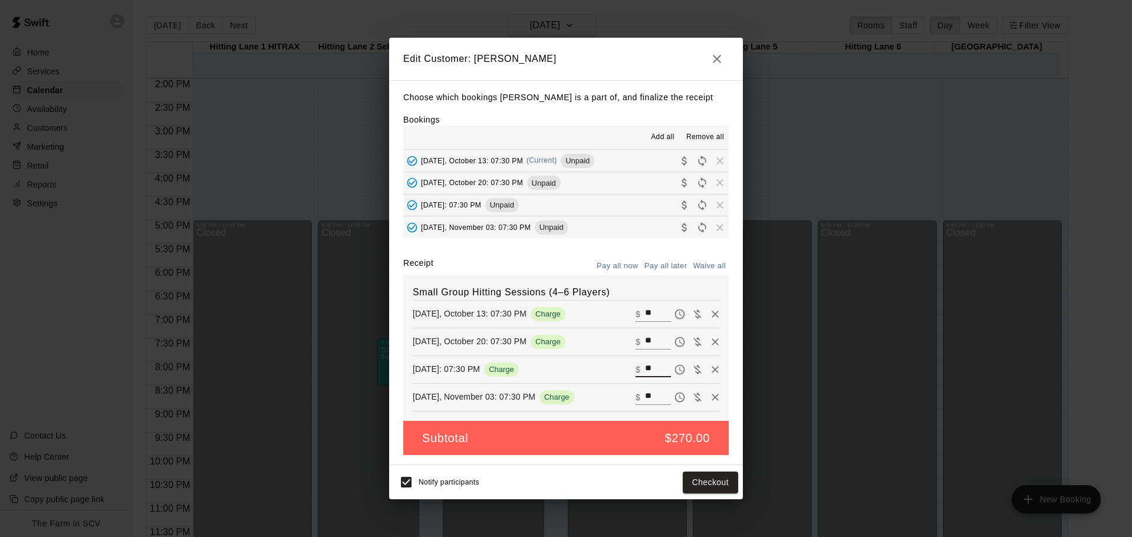
type input "**"
click at [645, 341] on input "**" at bounding box center [658, 341] width 26 height 15
type input "*"
type input "**"
click at [649, 314] on input "**" at bounding box center [658, 314] width 26 height 15
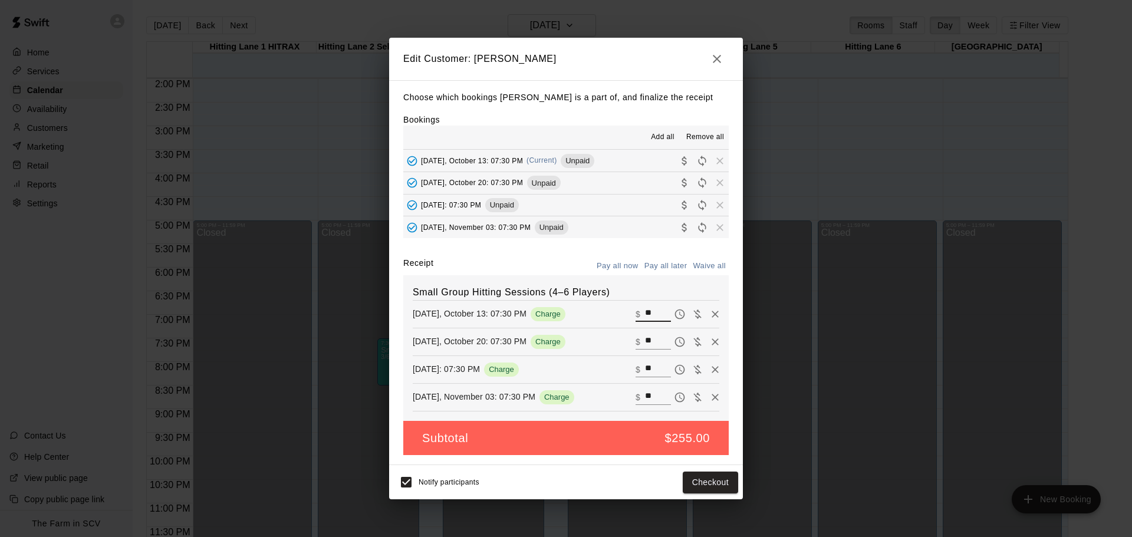
type input "*"
type input "**"
click at [719, 482] on button "Checkout" at bounding box center [710, 483] width 55 height 22
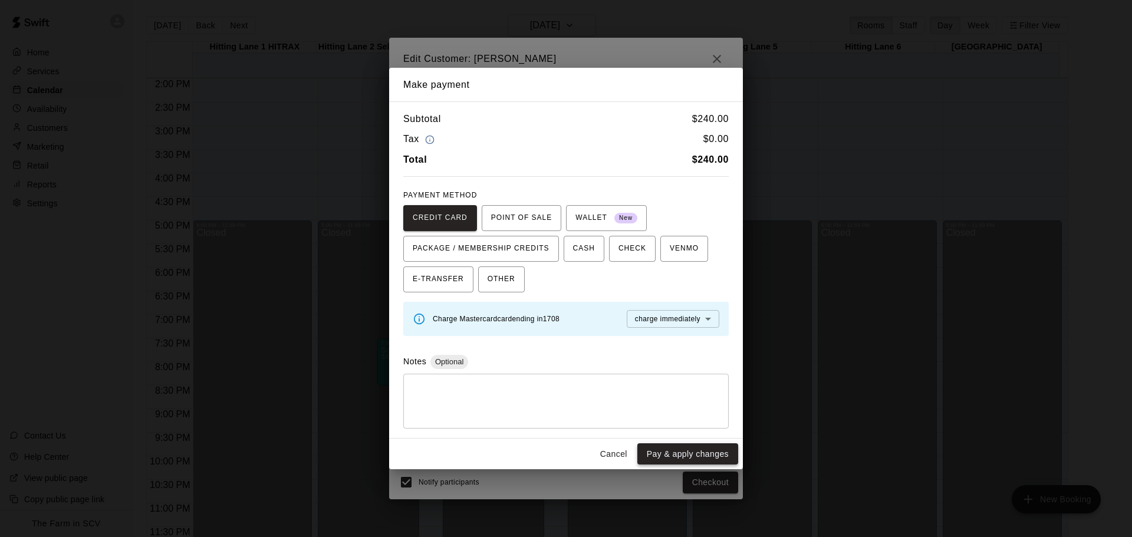
click at [668, 461] on button "Pay & apply changes" at bounding box center [688, 455] width 101 height 22
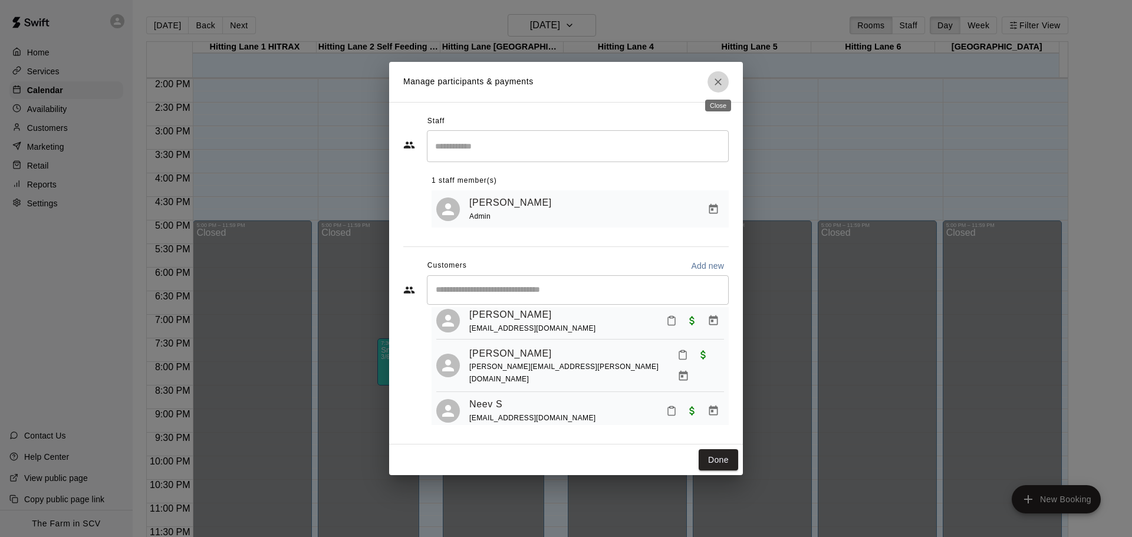
click at [719, 80] on icon "Close" at bounding box center [718, 81] width 7 height 7
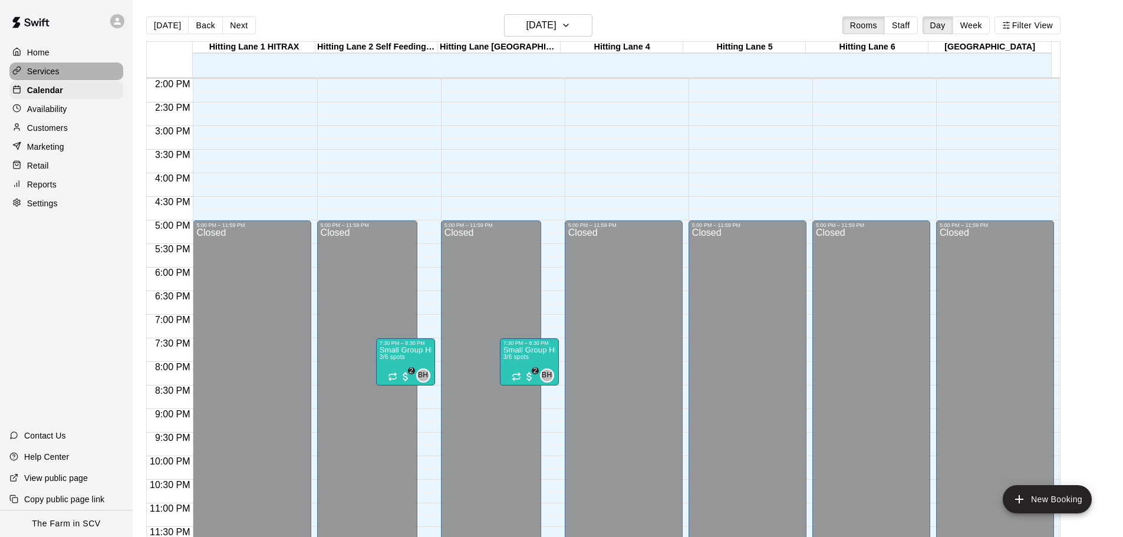
click at [63, 66] on div "Services" at bounding box center [66, 72] width 114 height 18
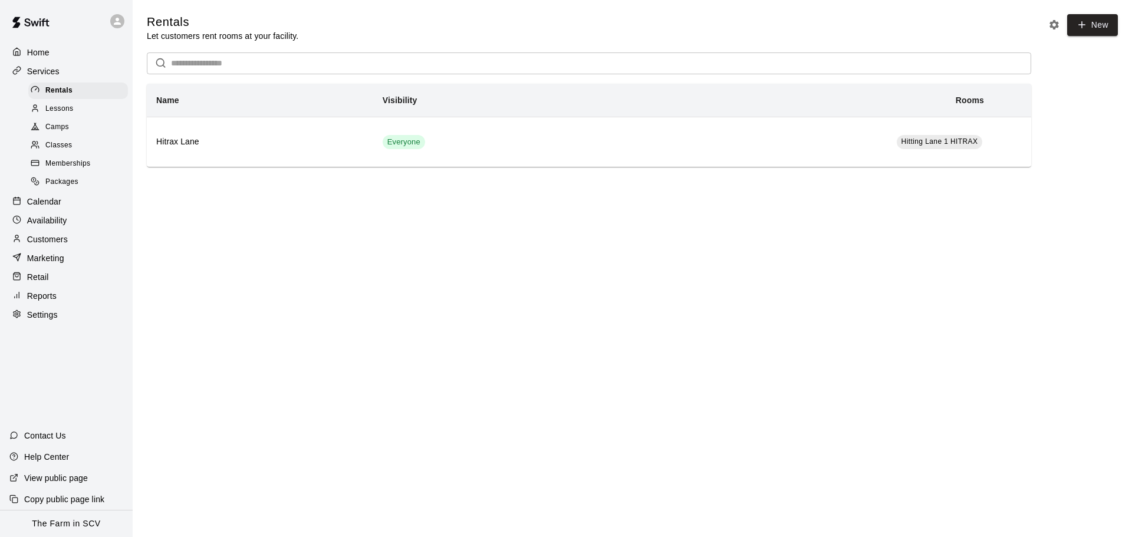
click at [51, 142] on div "Classes" at bounding box center [78, 145] width 100 height 17
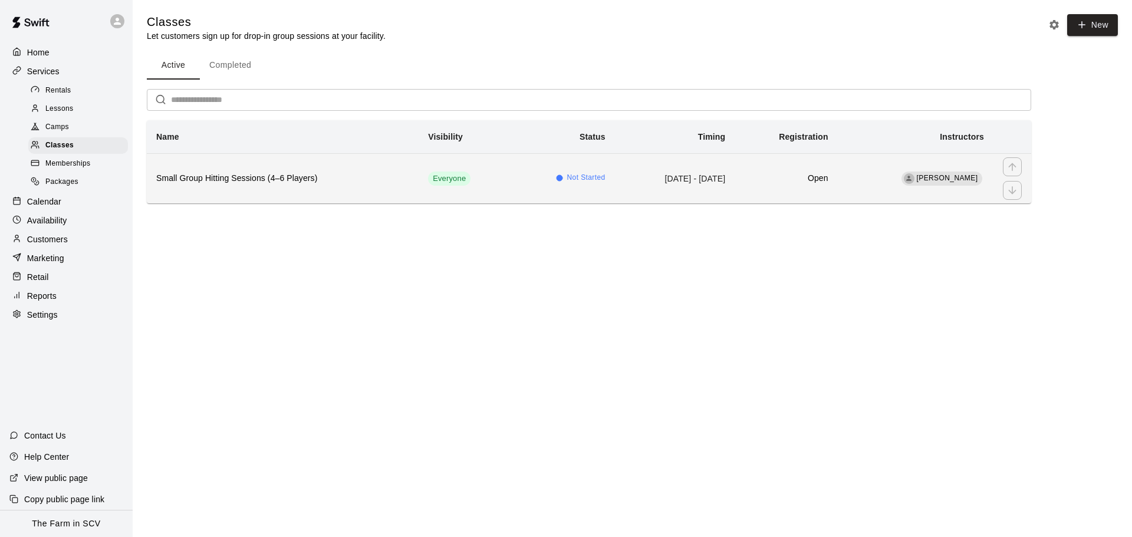
click at [194, 182] on h6 "Small Group Hitting Sessions (4–6 Players)" at bounding box center [282, 178] width 253 height 13
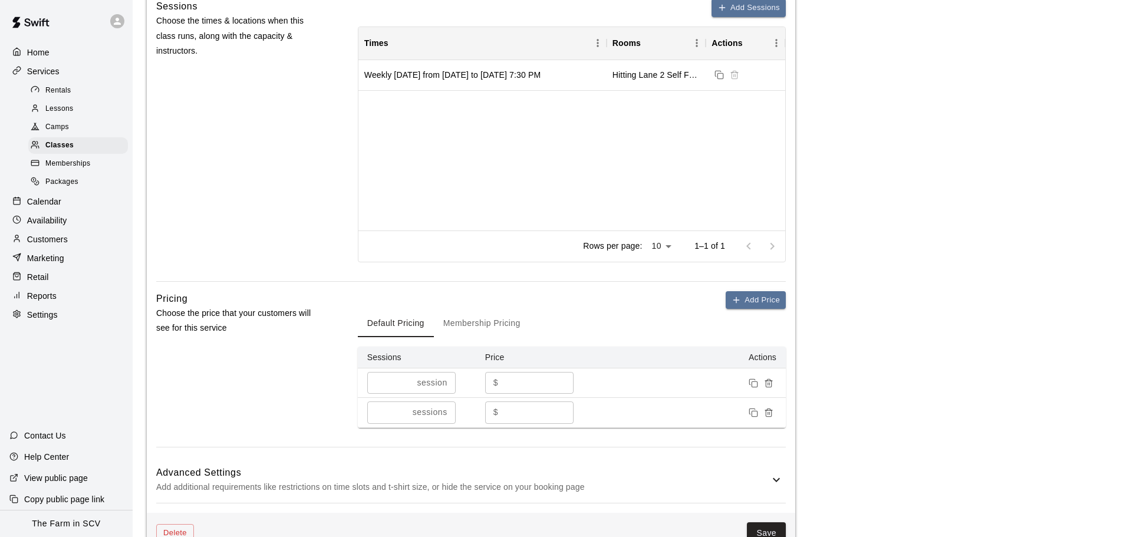
scroll to position [708, 0]
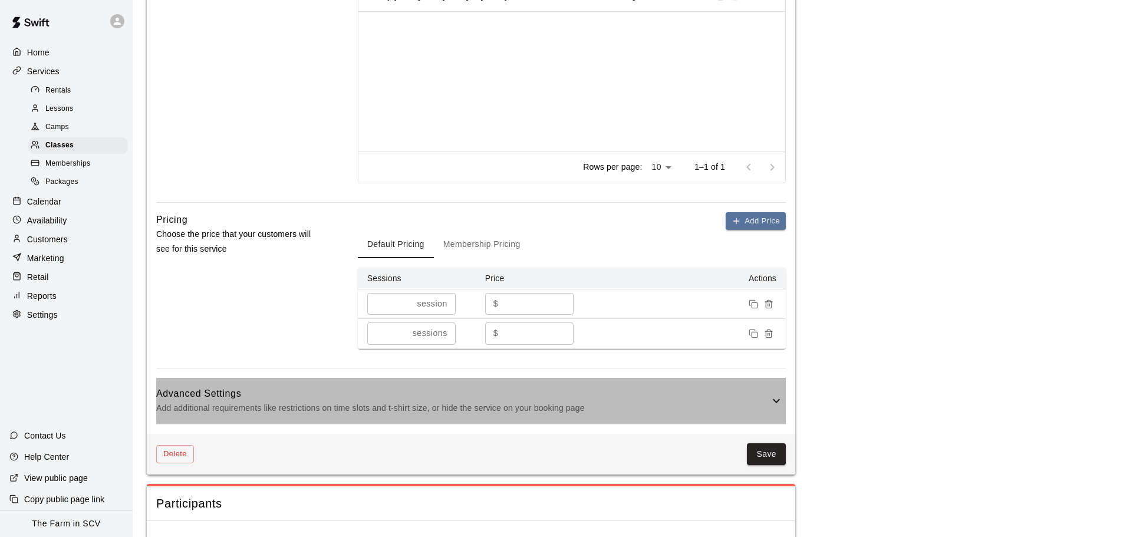
click at [768, 402] on p "Add additional requirements like restrictions on time slots and t-shirt size, o…" at bounding box center [462, 408] width 613 height 15
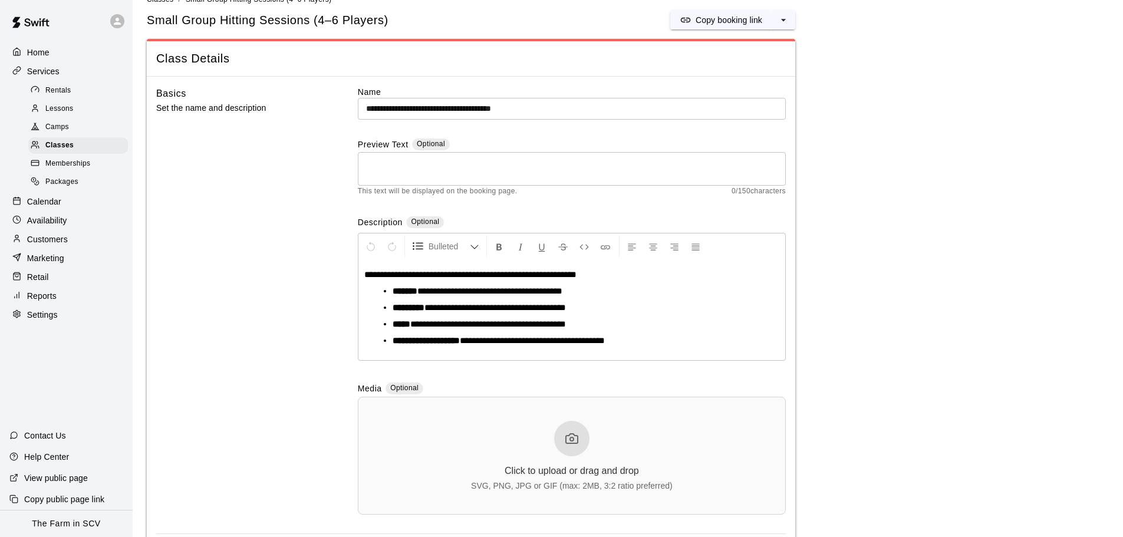
scroll to position [0, 0]
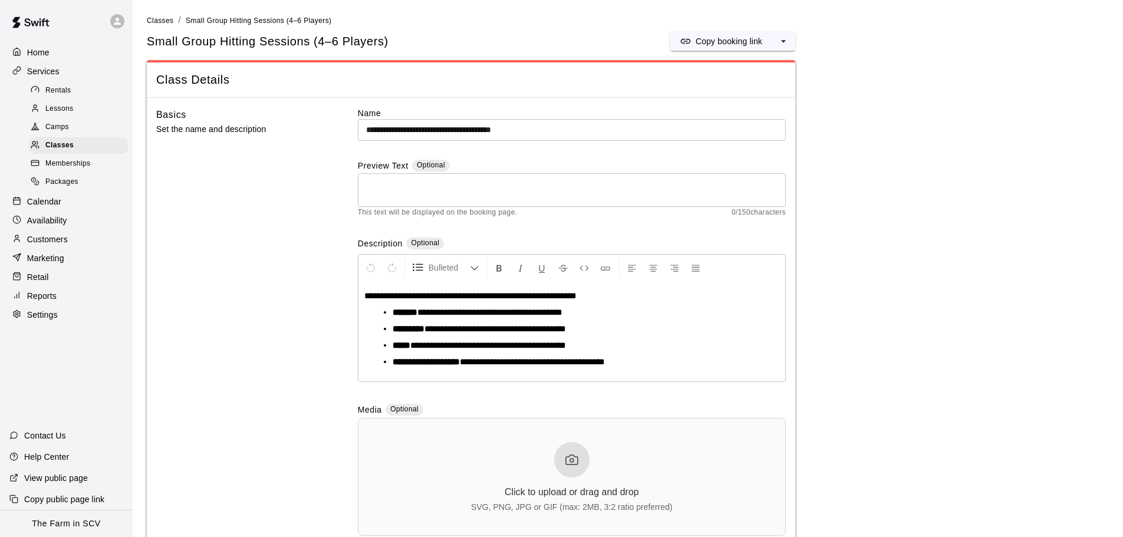
click at [41, 50] on p "Home" at bounding box center [38, 53] width 22 height 12
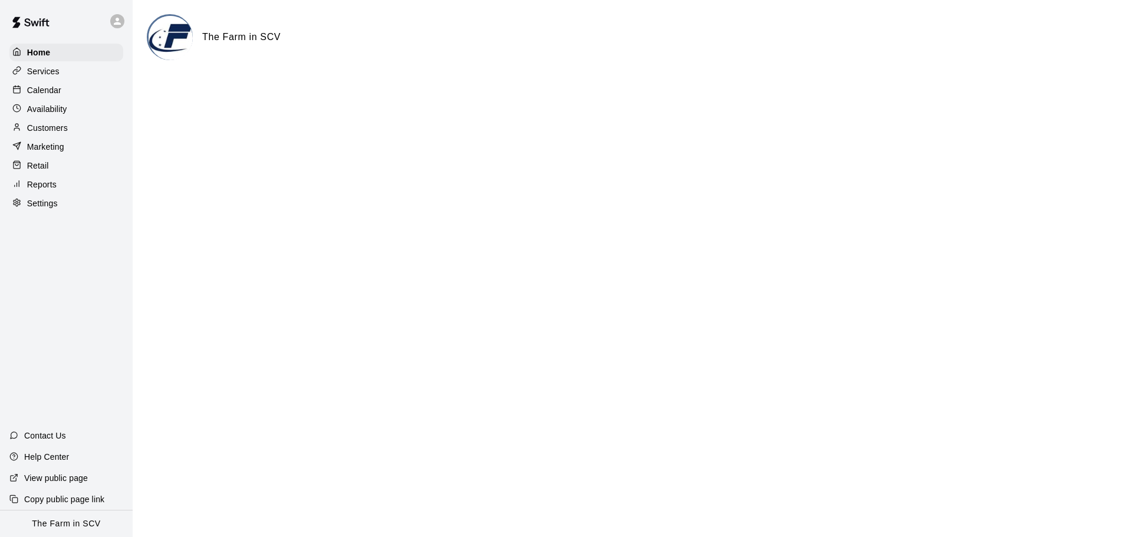
click at [41, 94] on p "Calendar" at bounding box center [44, 90] width 34 height 12
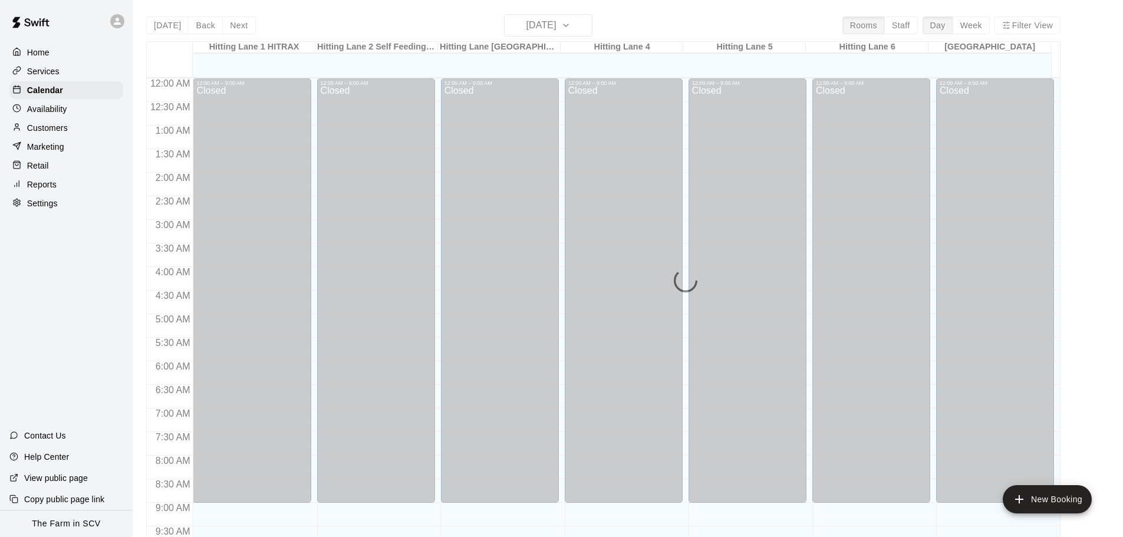
scroll to position [497, 0]
